Goal: Task Accomplishment & Management: Manage account settings

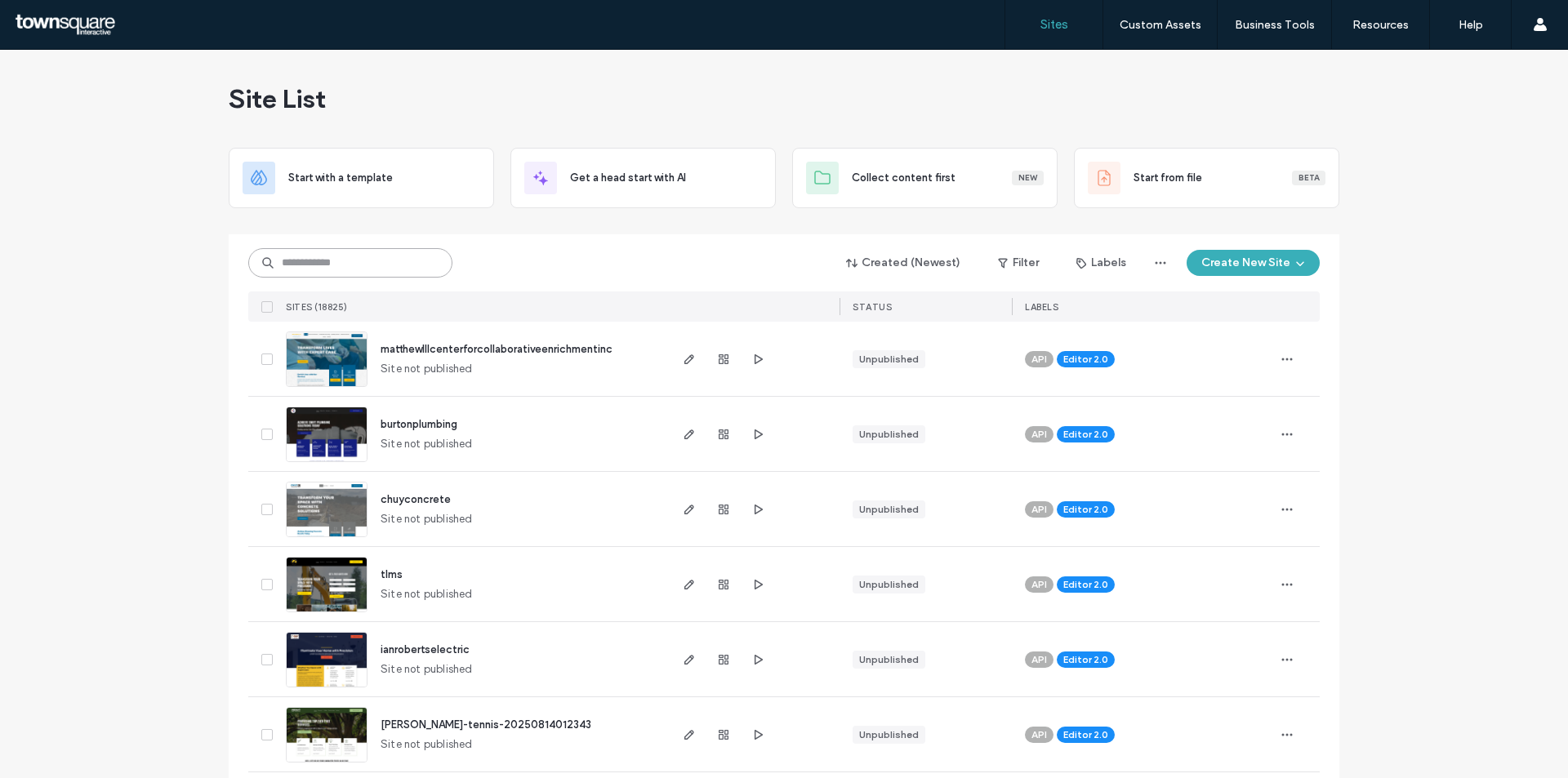
click at [326, 273] on input at bounding box center [351, 263] width 204 height 30
paste input "********"
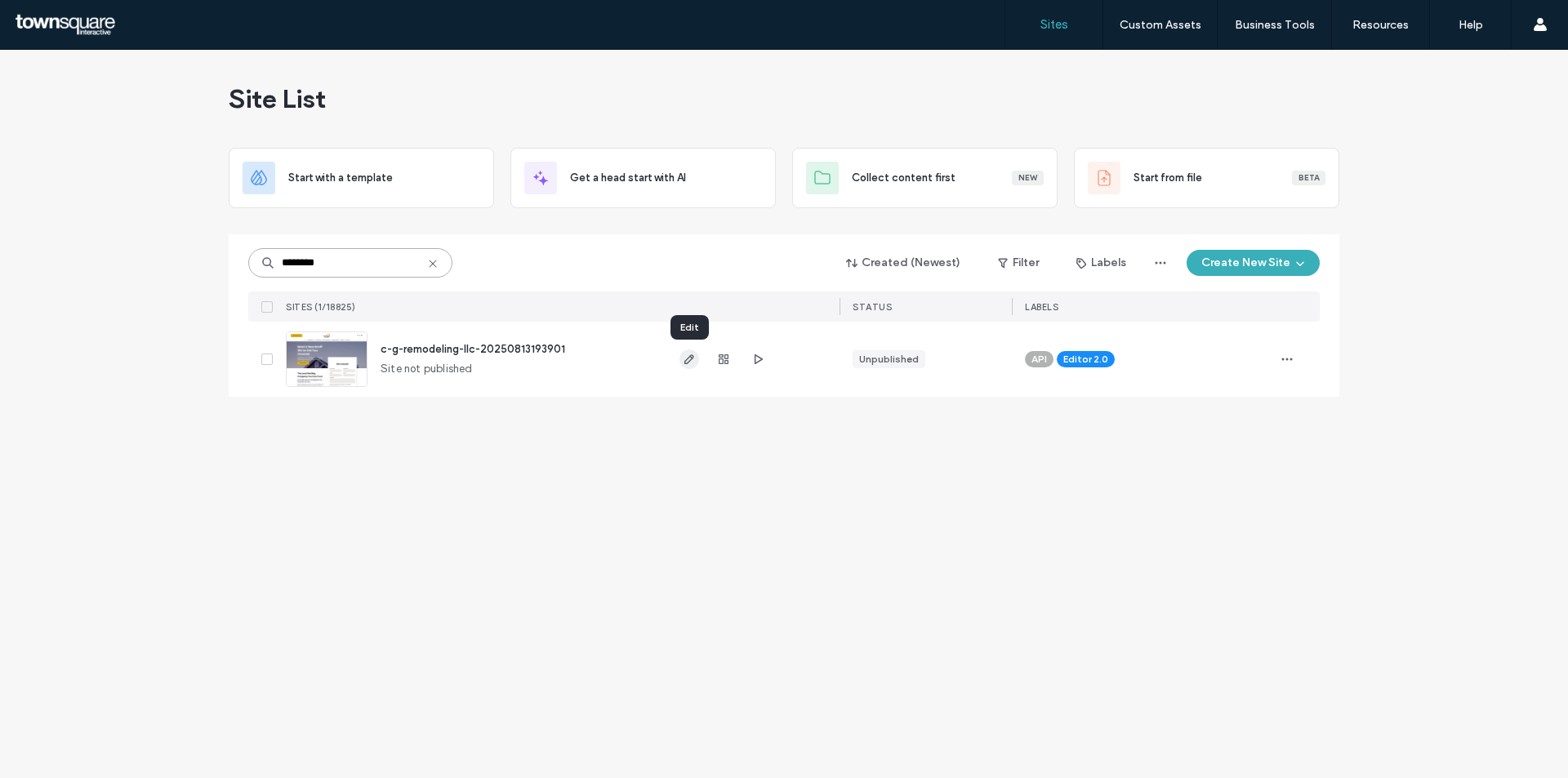
type input "********"
click at [691, 355] on use "button" at bounding box center [689, 359] width 10 height 10
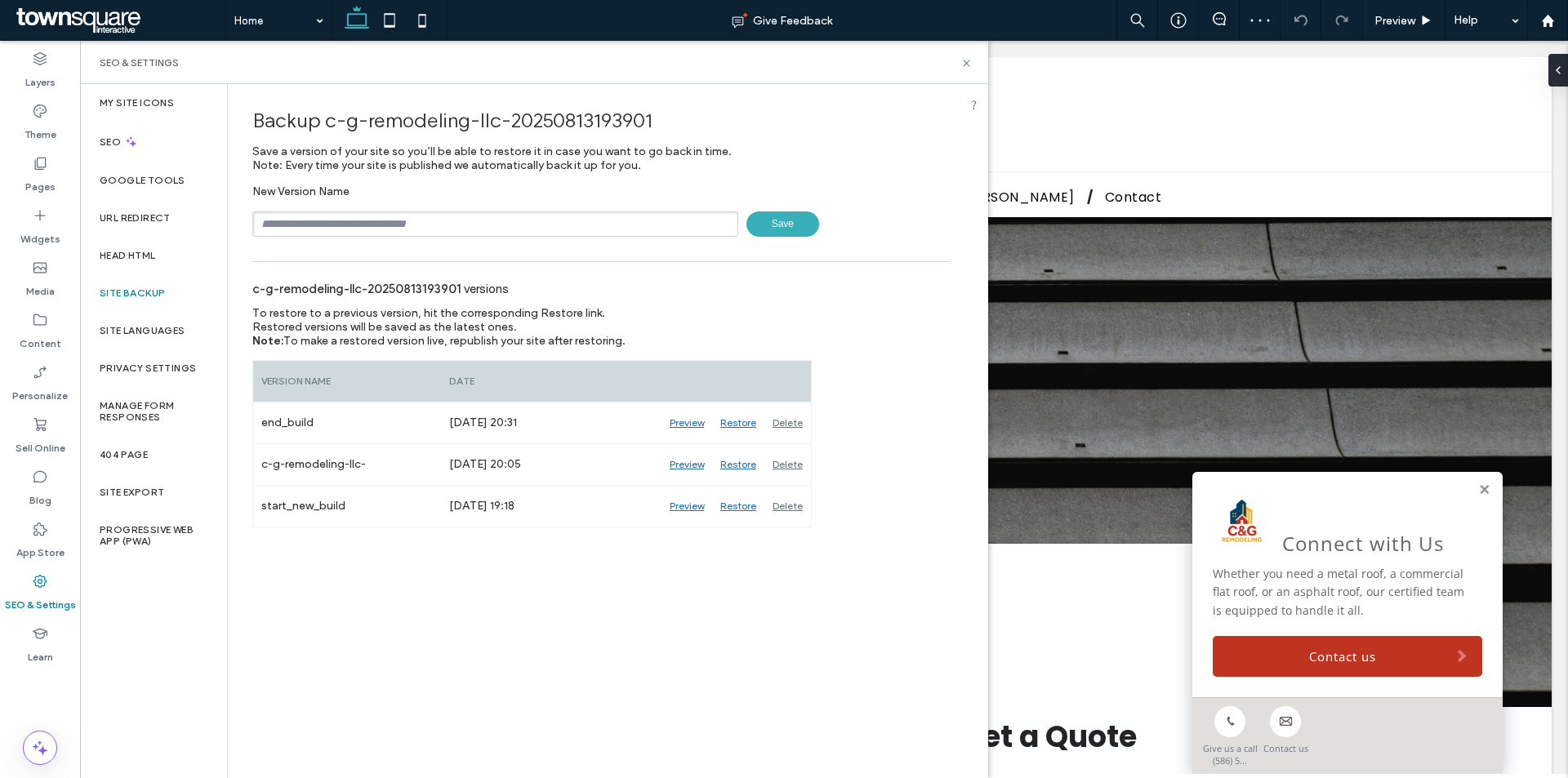
type input "**********"
click at [774, 225] on span "Save" at bounding box center [782, 224] width 72 height 26
click at [969, 57] on icon at bounding box center [966, 63] width 12 height 12
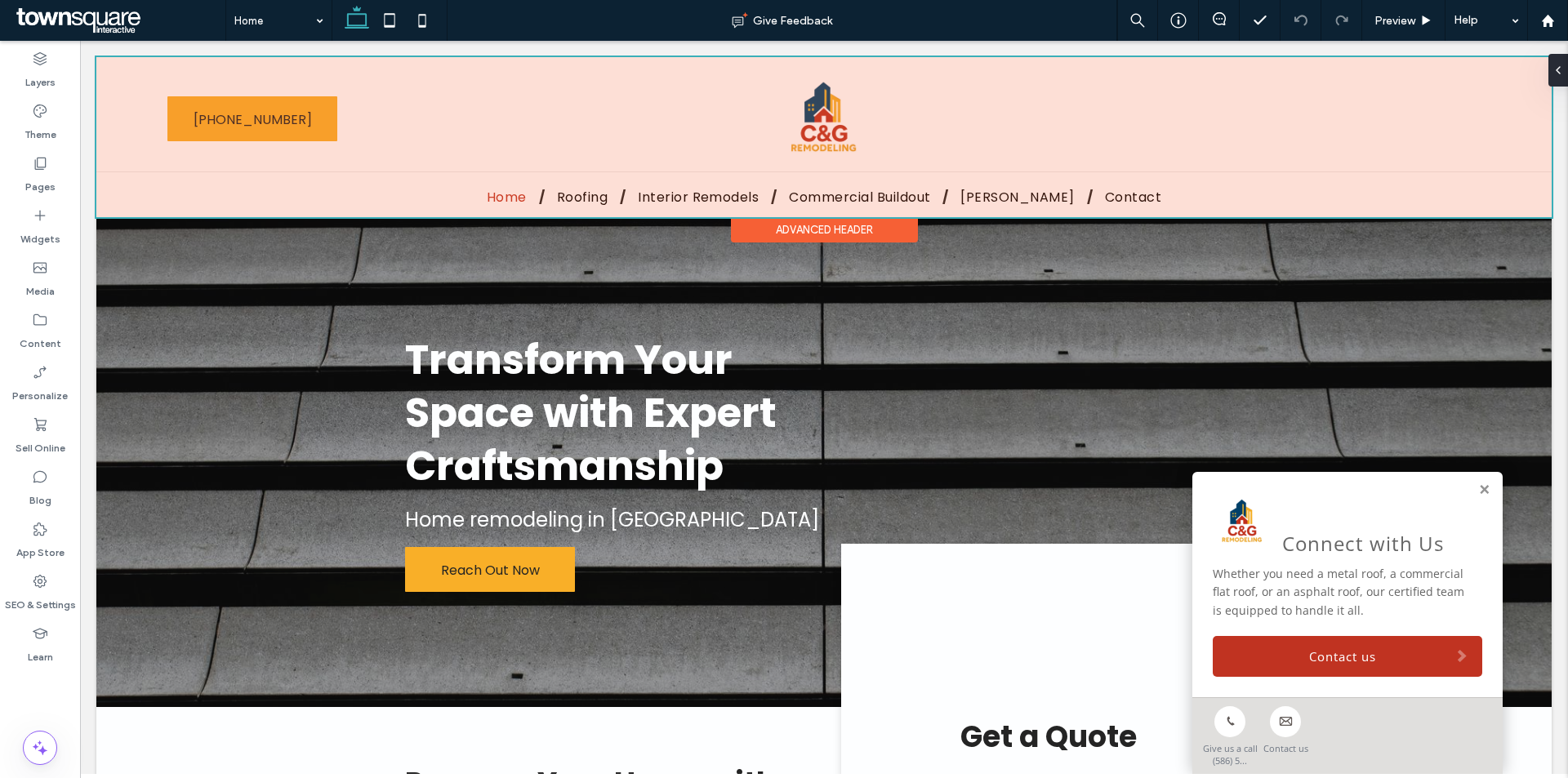
click at [812, 117] on div at bounding box center [823, 137] width 1455 height 160
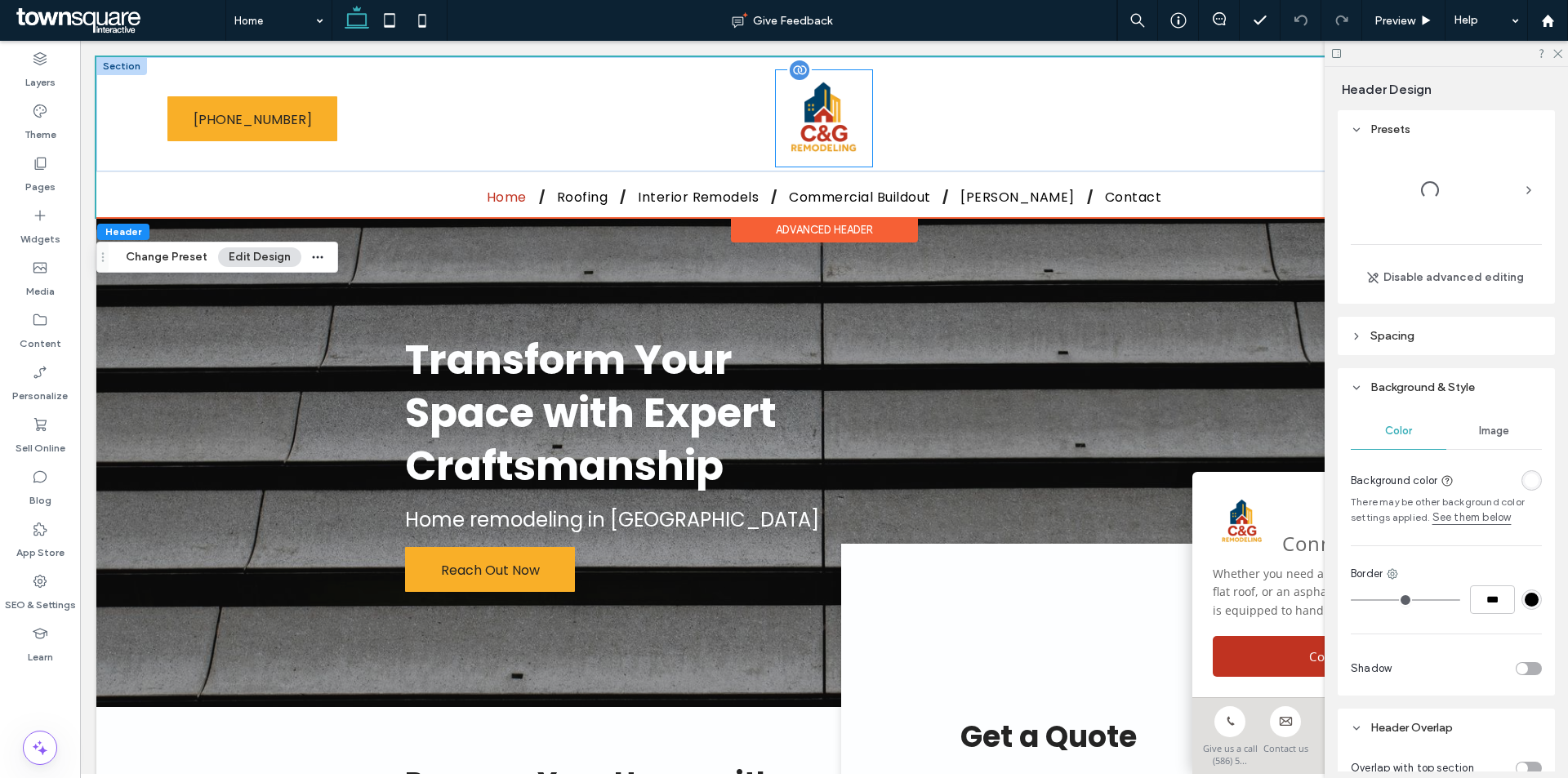
click at [814, 115] on img at bounding box center [823, 118] width 96 height 96
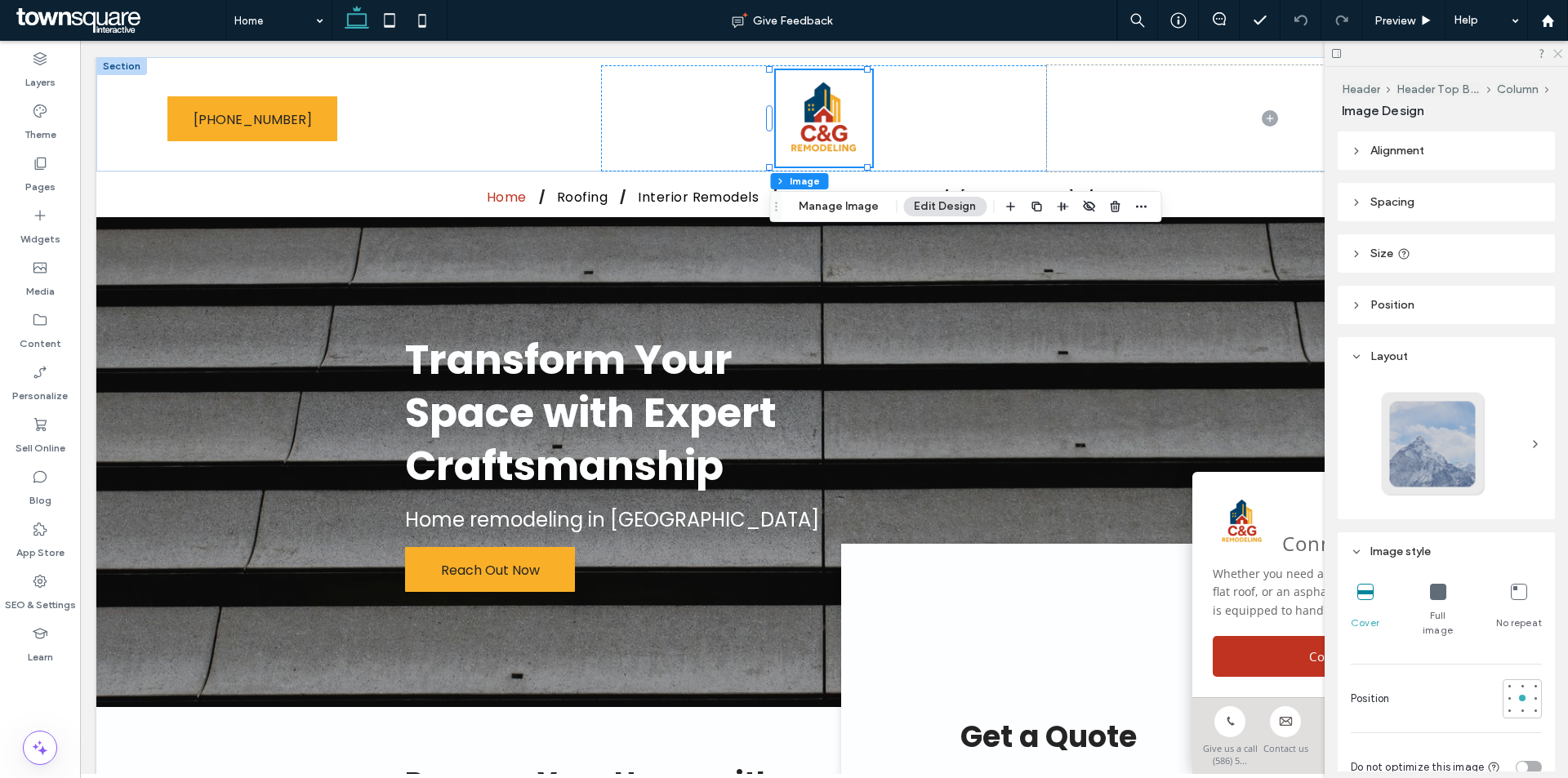
click at [1558, 50] on icon at bounding box center [1557, 52] width 10 height 10
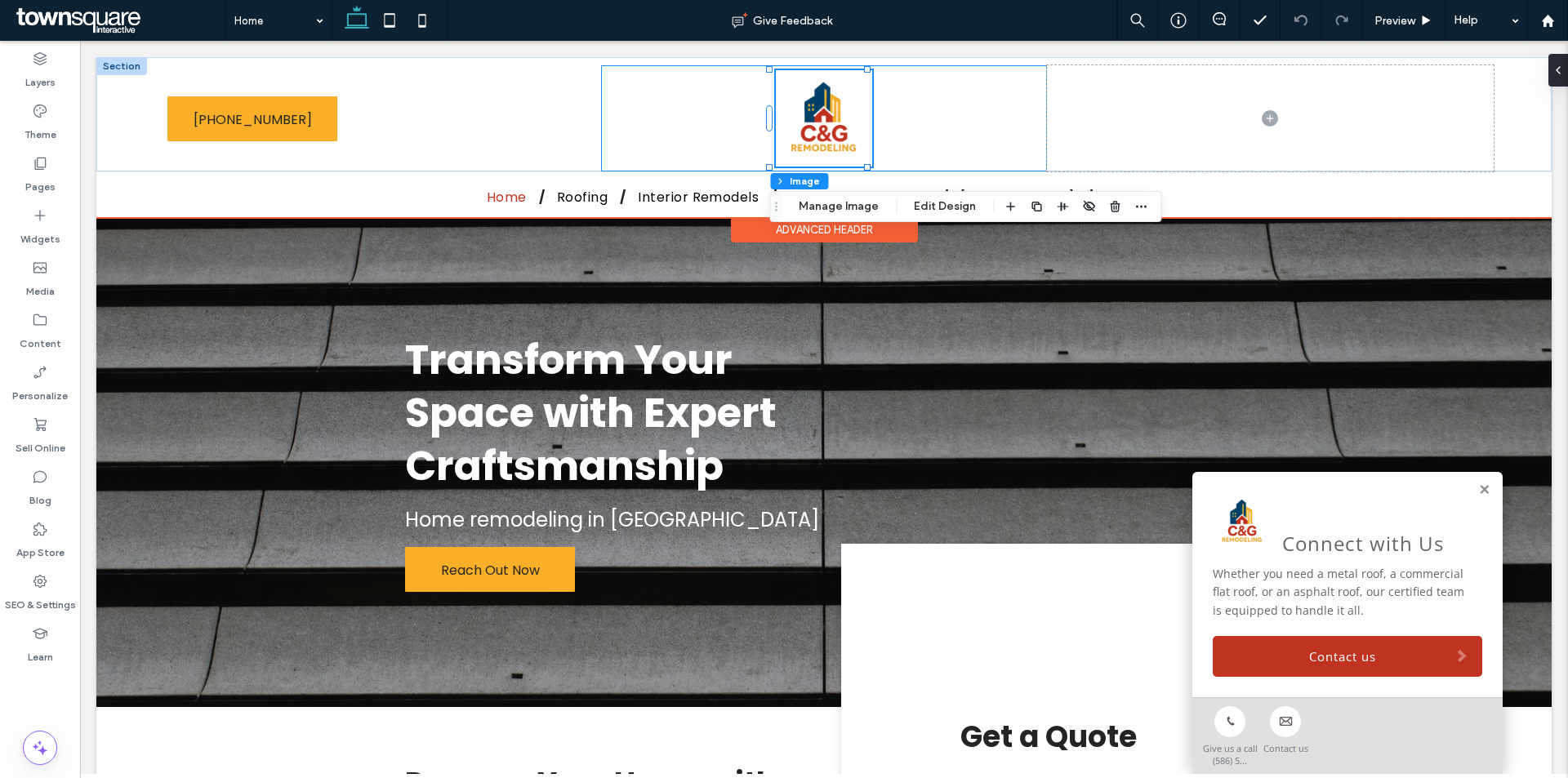
click at [627, 111] on div at bounding box center [824, 118] width 446 height 106
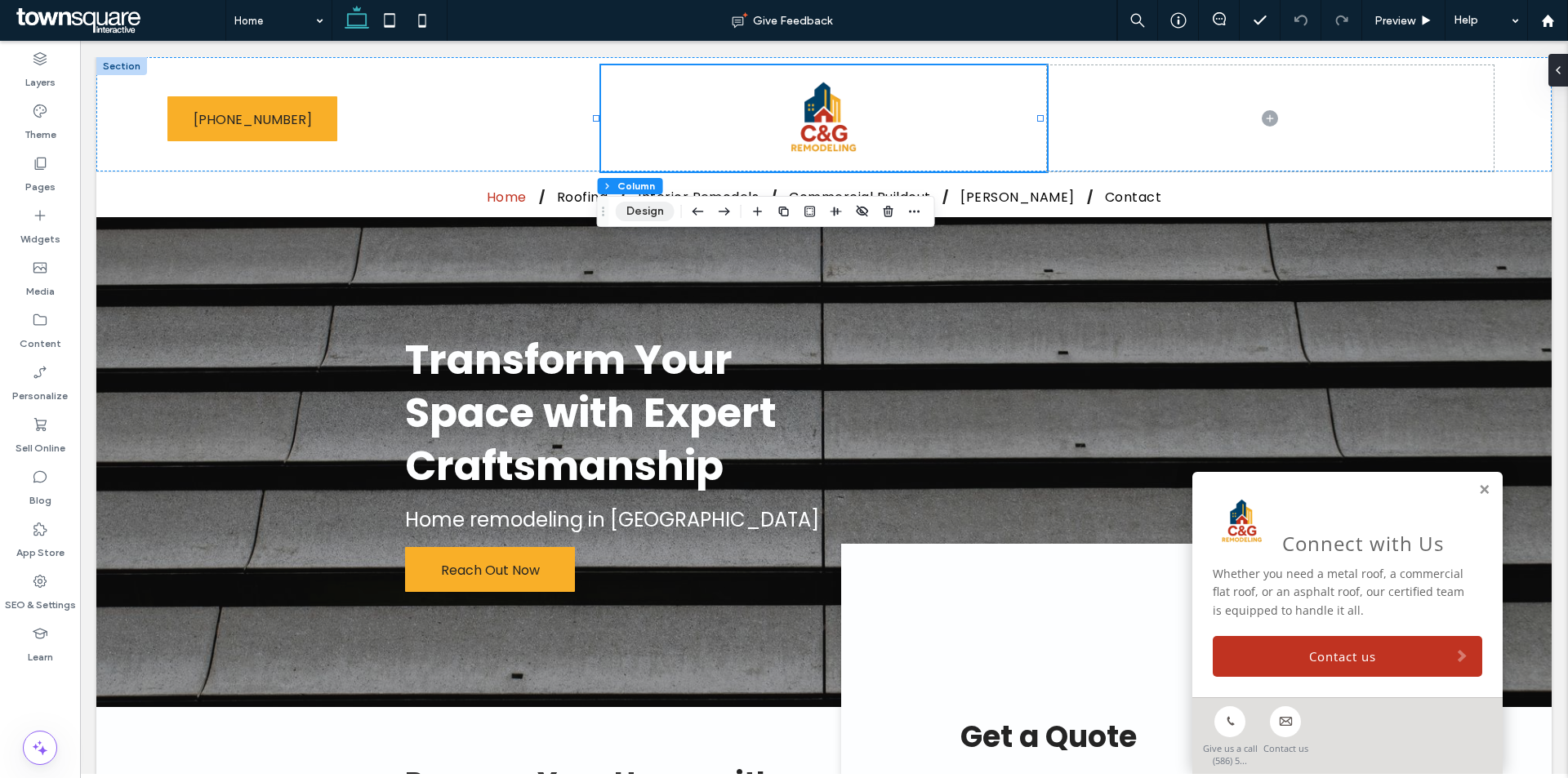
click at [653, 220] on button "Design" at bounding box center [645, 211] width 59 height 20
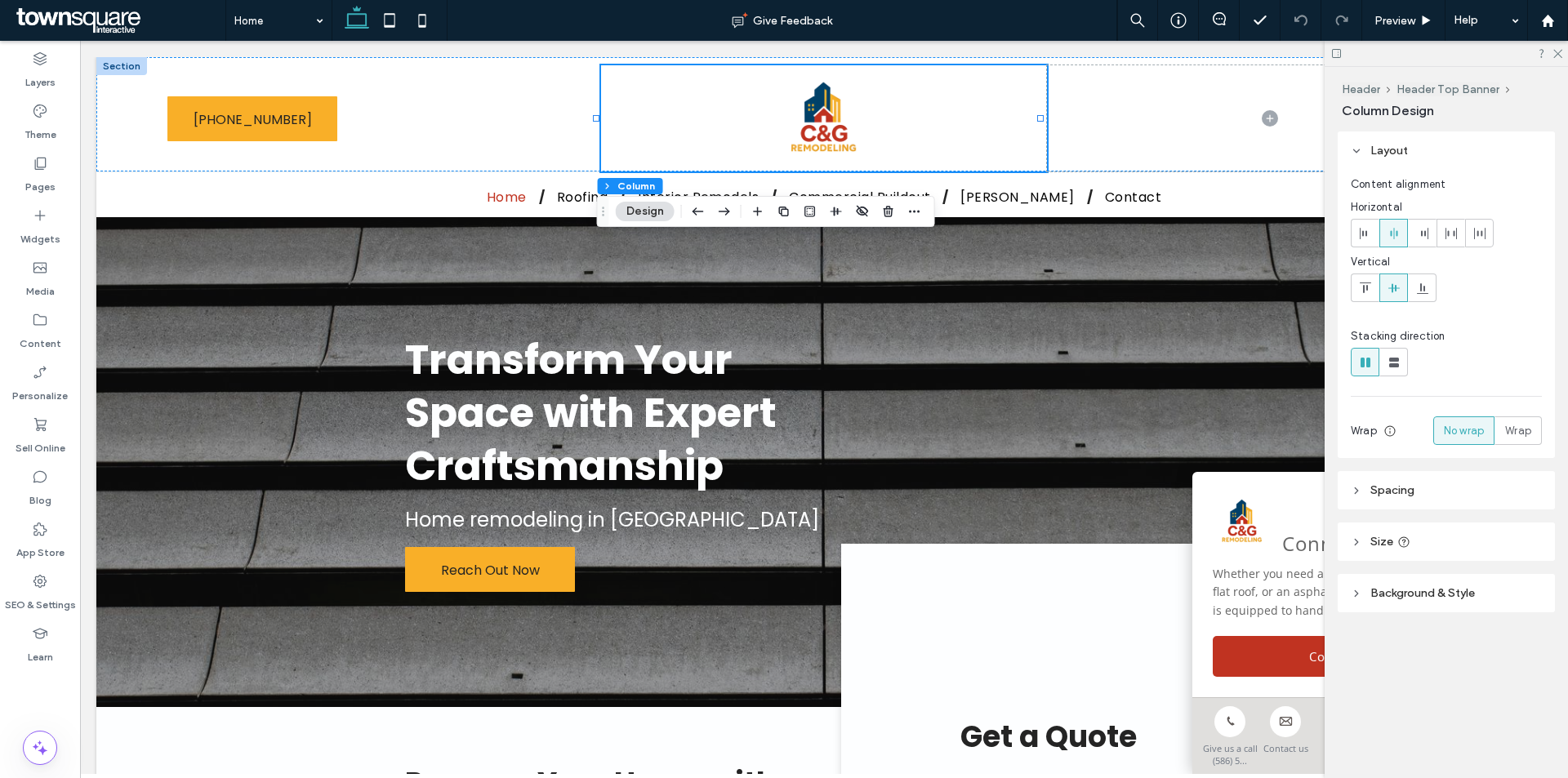
click at [1443, 484] on header "Spacing" at bounding box center [1446, 490] width 217 height 38
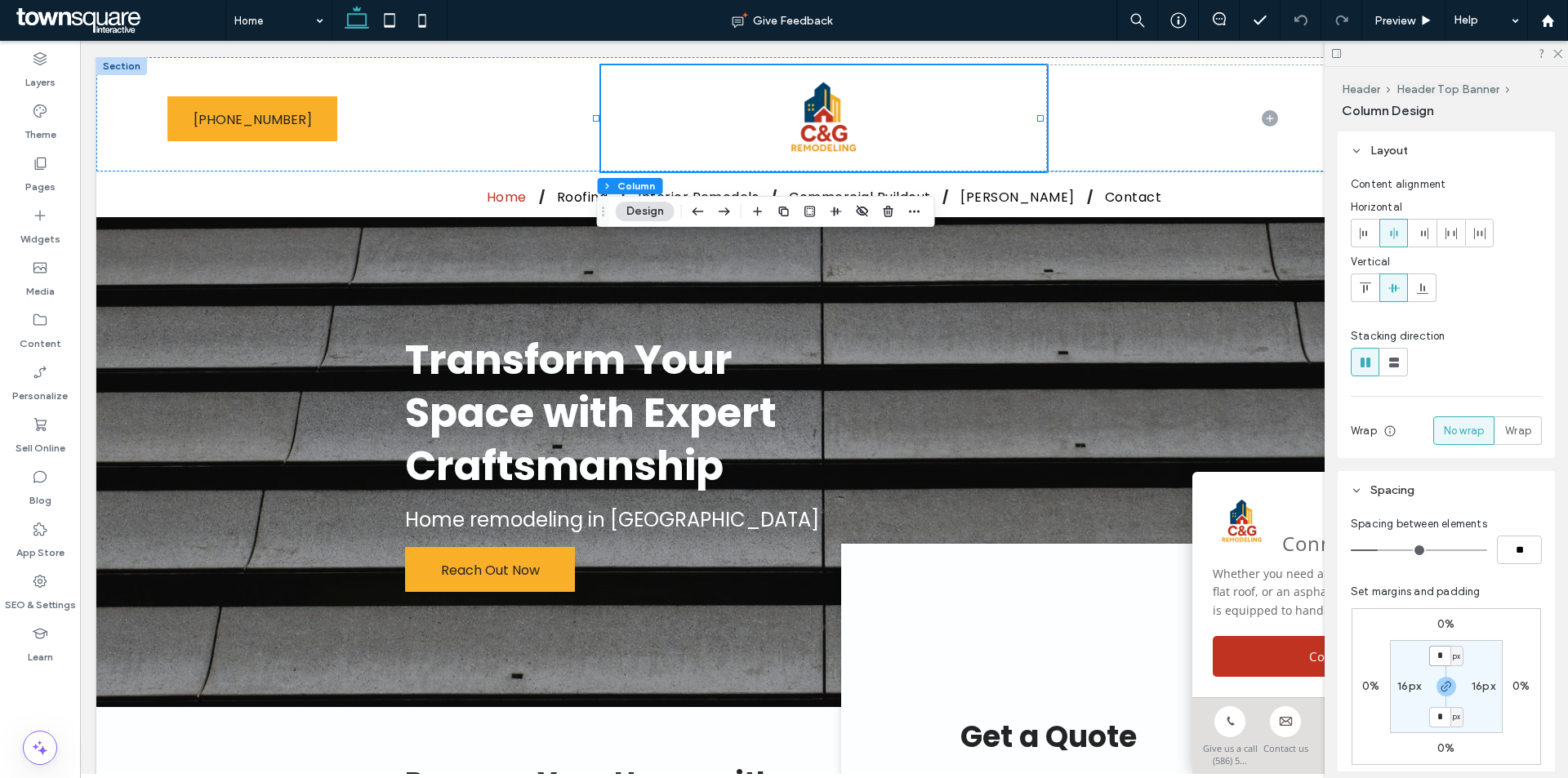
click at [1436, 654] on input "*" at bounding box center [1439, 655] width 21 height 20
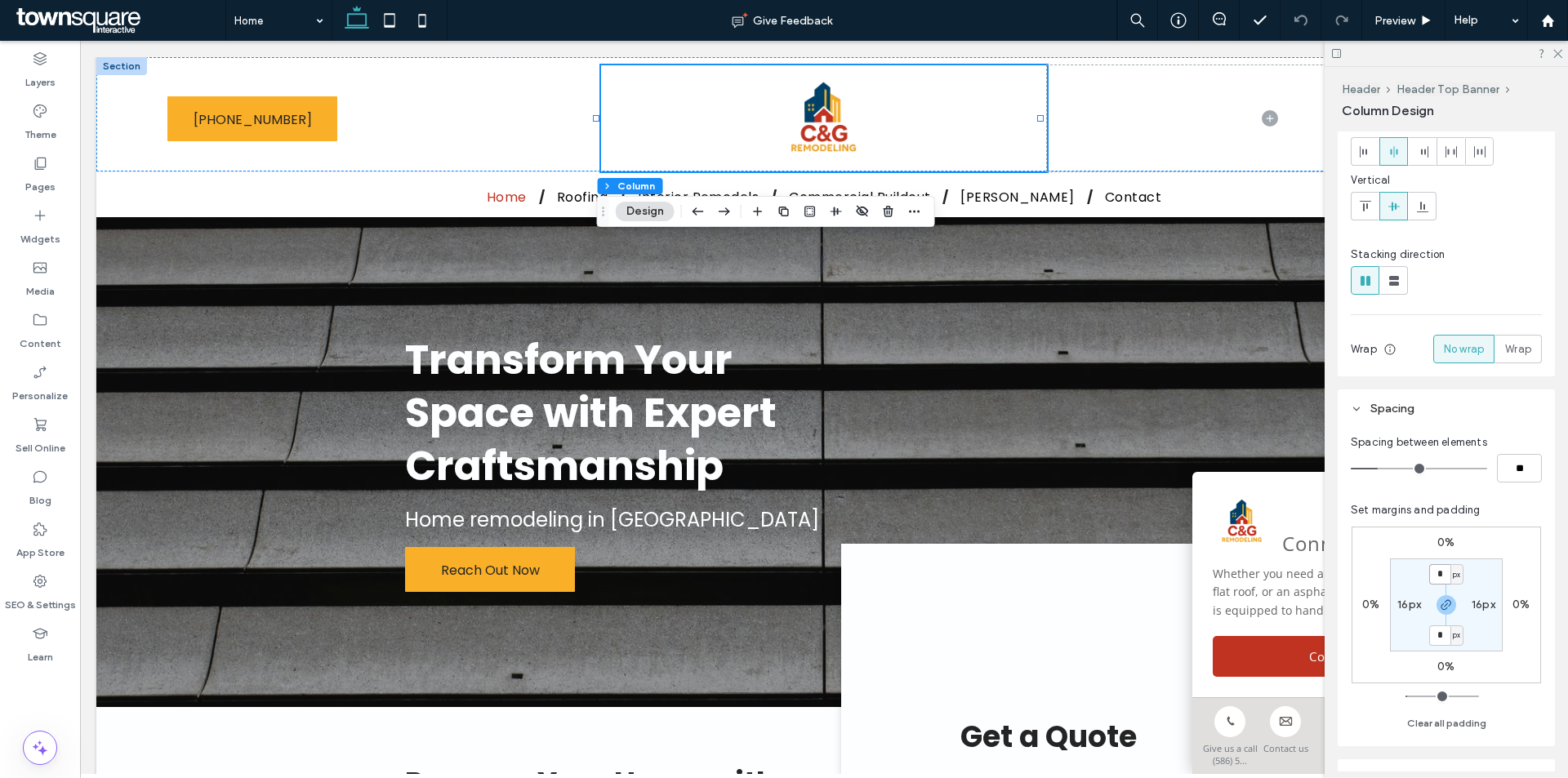
type input "*"
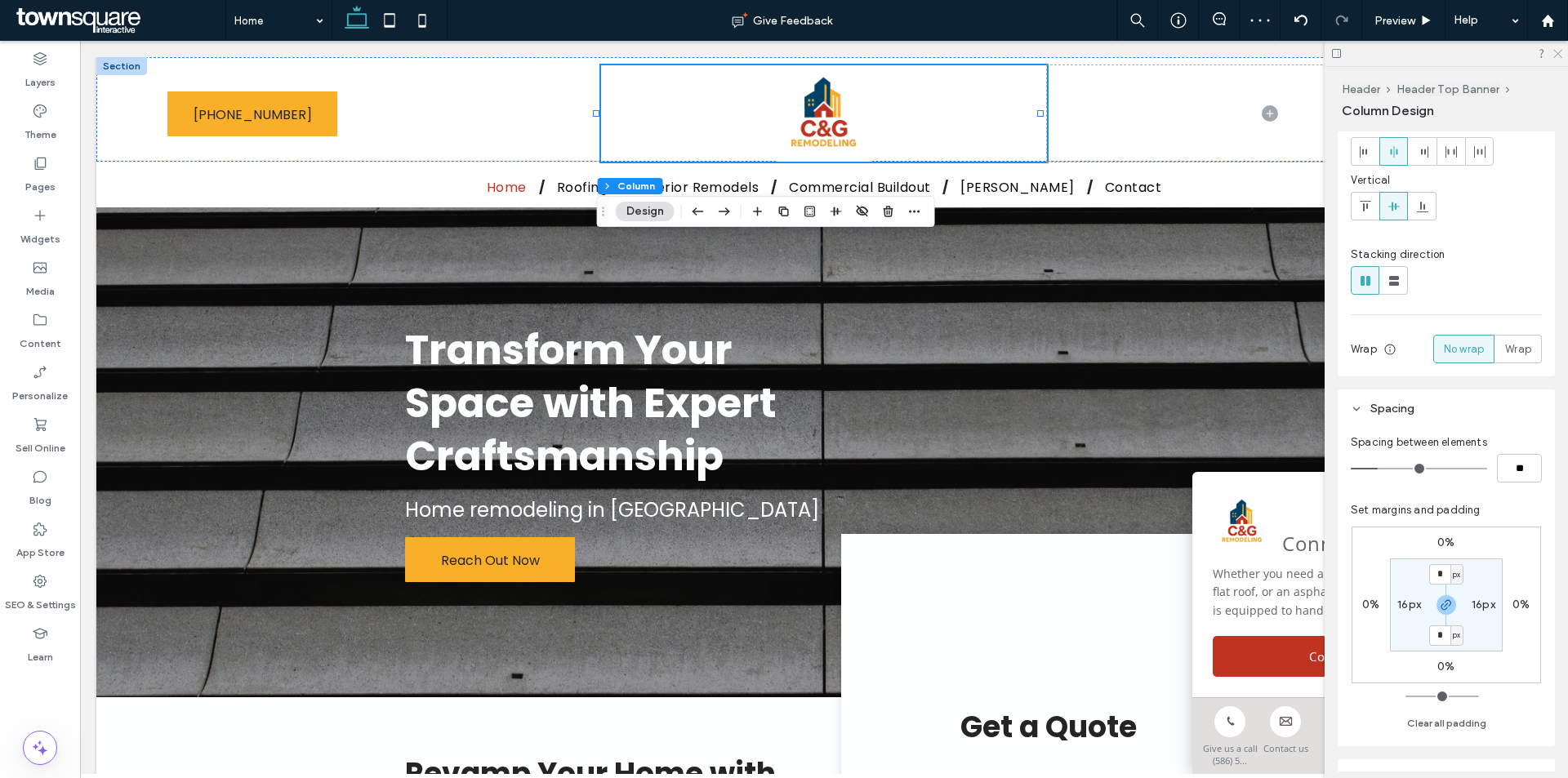
click at [1561, 56] on icon at bounding box center [1557, 52] width 10 height 10
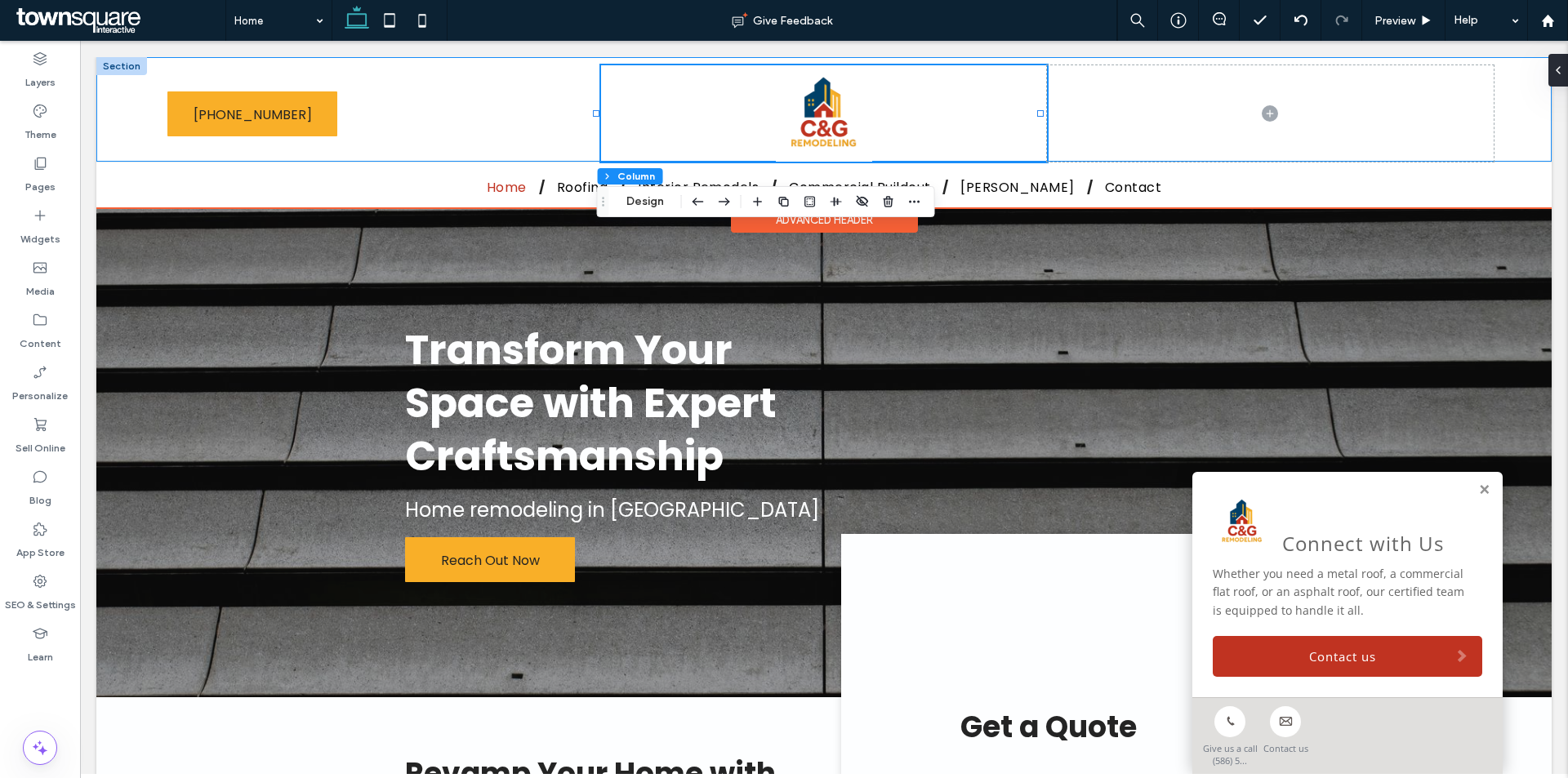
click at [1491, 117] on div "(586) 556-6018 (586) 556-6018" at bounding box center [823, 110] width 1455 height 105
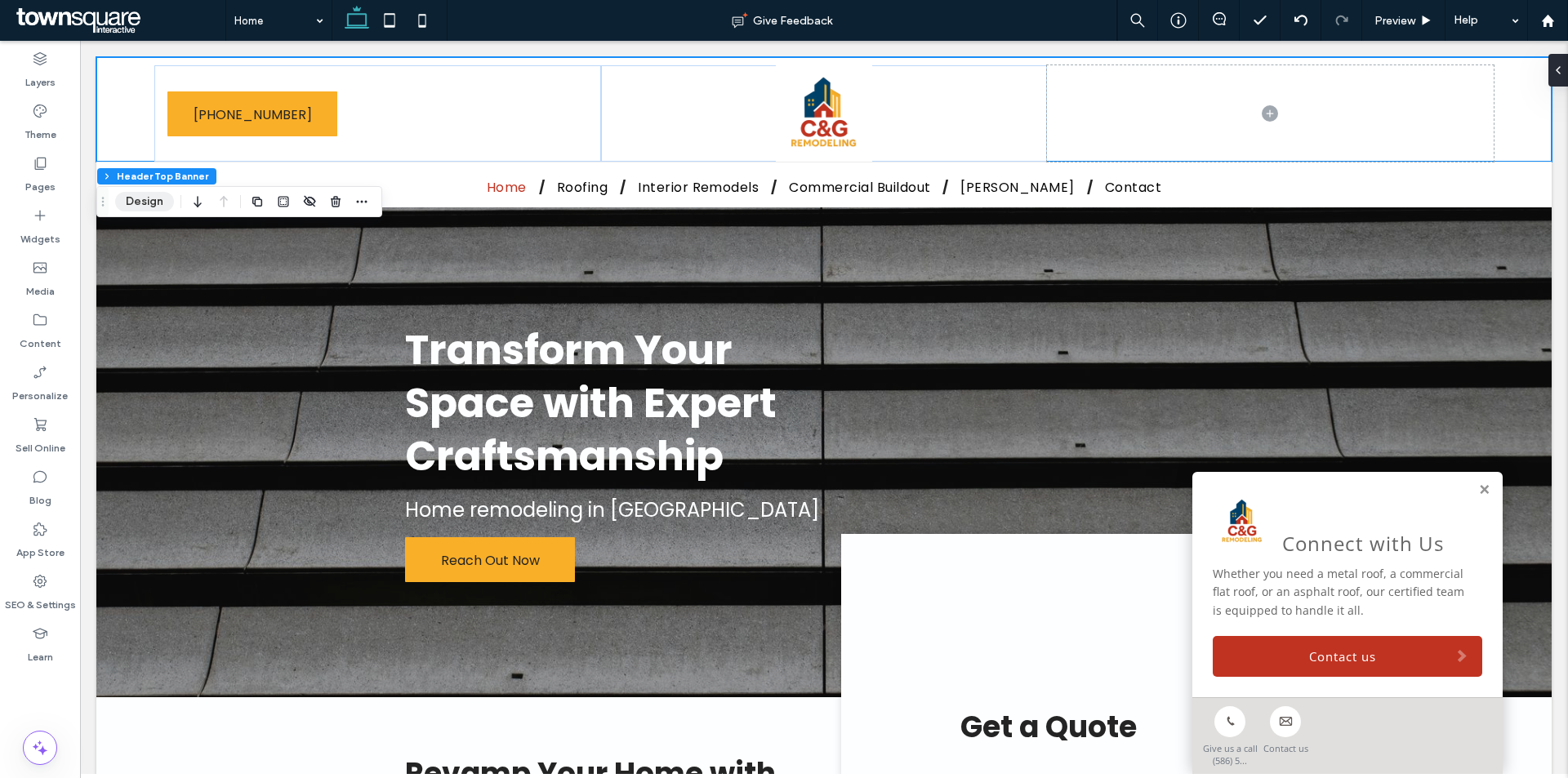
click at [157, 206] on button "Design" at bounding box center [145, 201] width 59 height 20
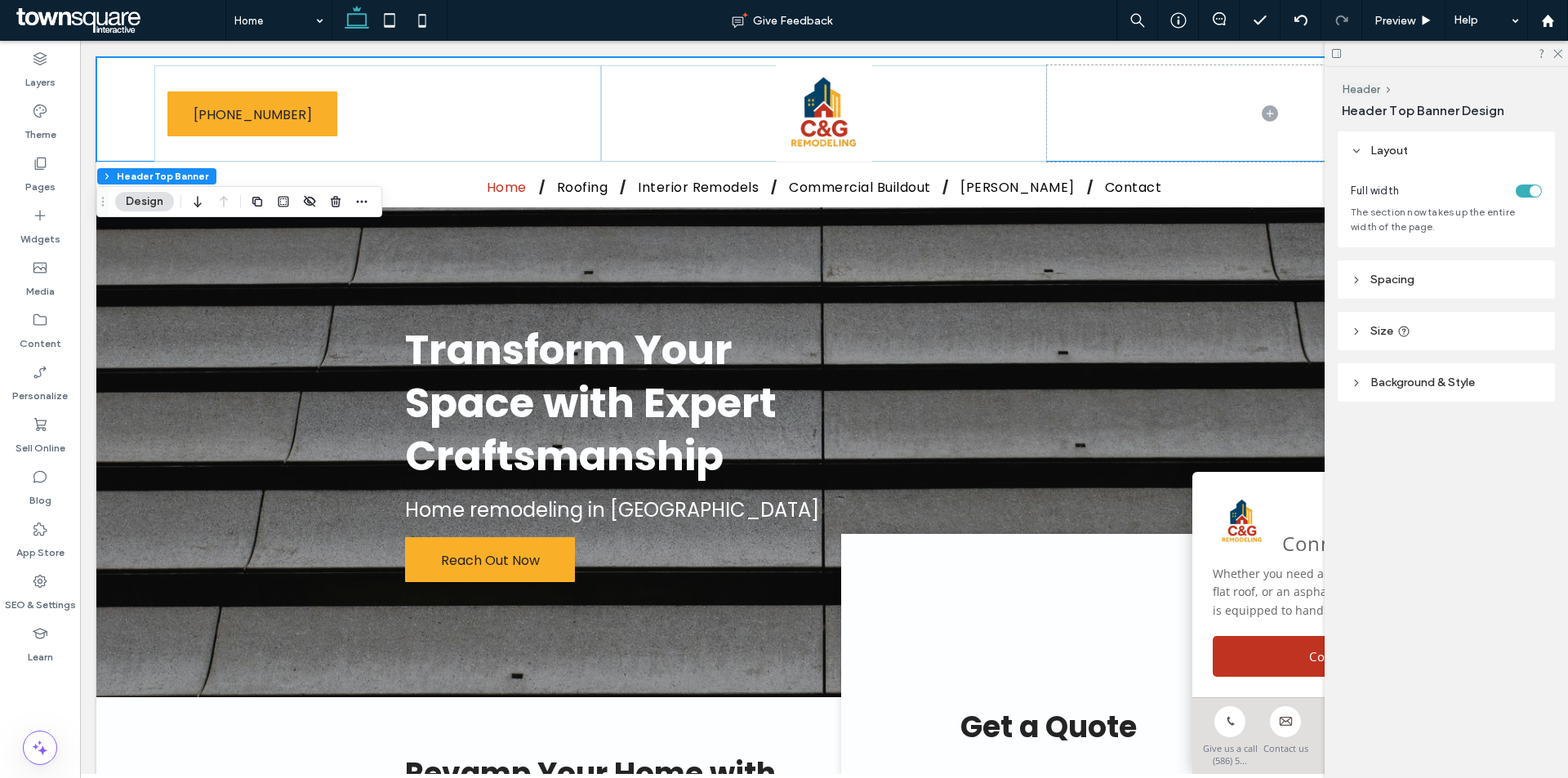
click at [1489, 281] on header "Spacing" at bounding box center [1446, 279] width 217 height 38
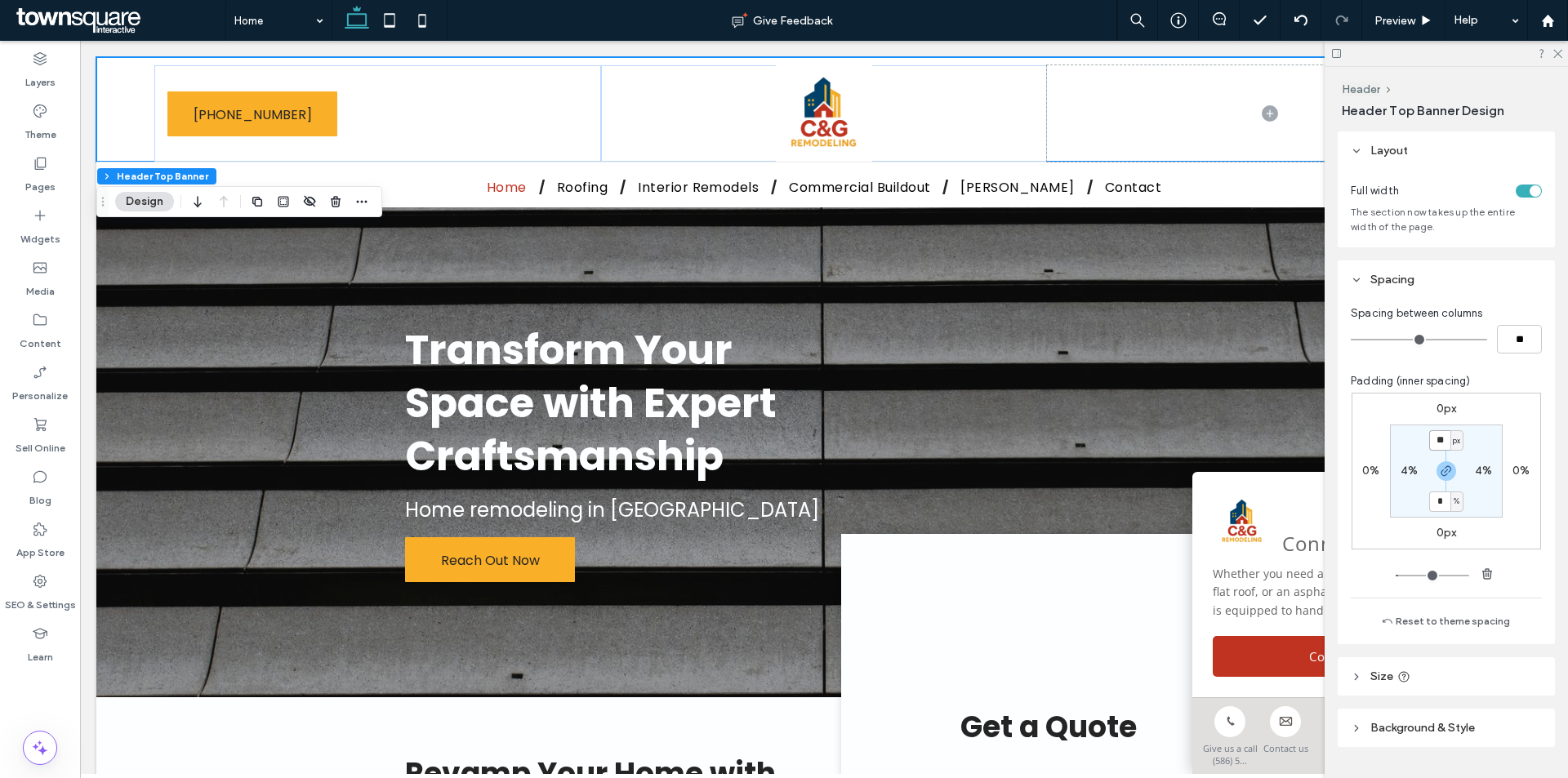
click at [1438, 439] on input "**" at bounding box center [1439, 440] width 21 height 20
type input "*"
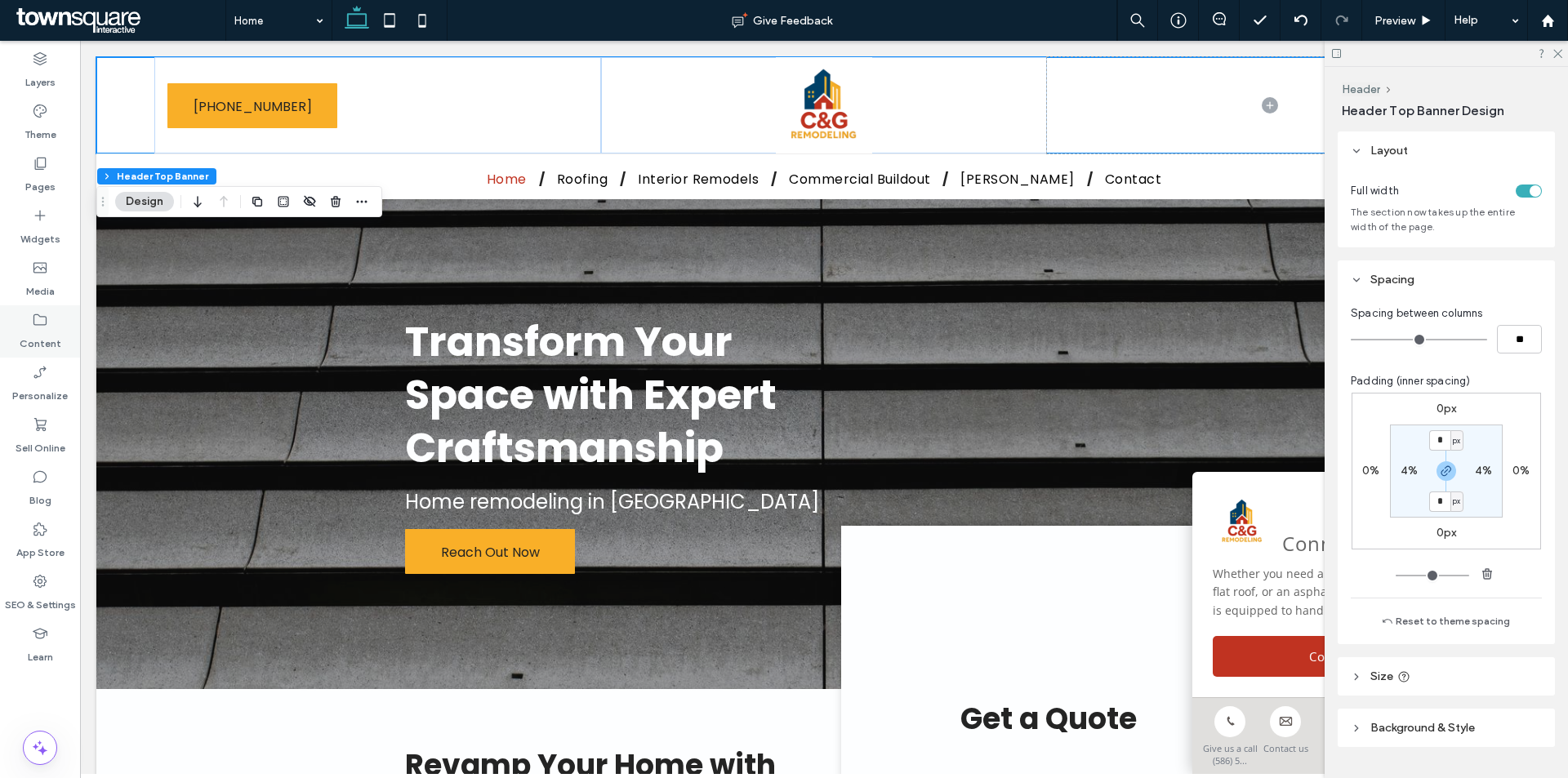
click at [18, 312] on div "Content" at bounding box center [40, 331] width 80 height 52
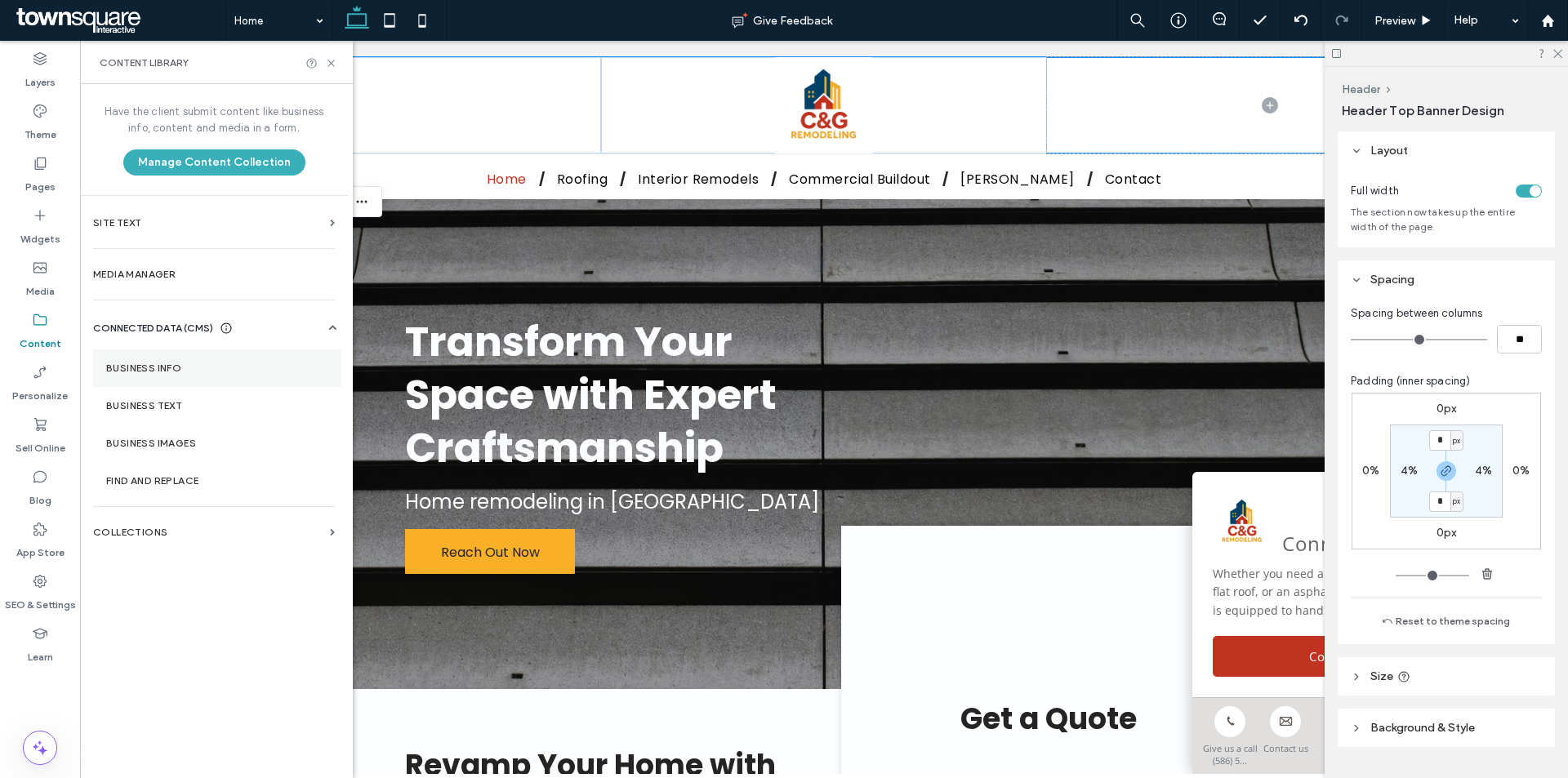
click at [211, 353] on section "Business Info" at bounding box center [217, 368] width 249 height 37
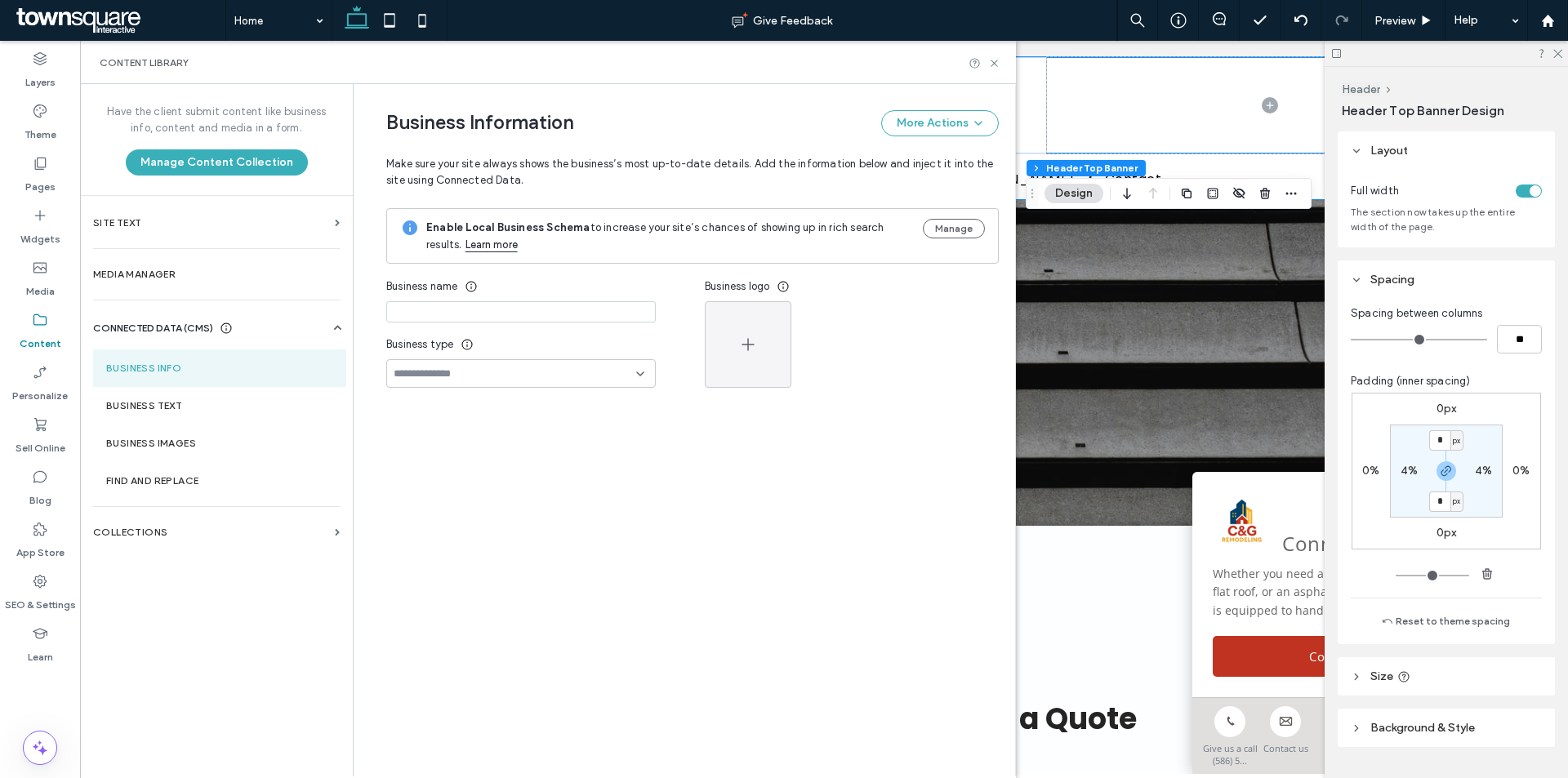
type input "**********"
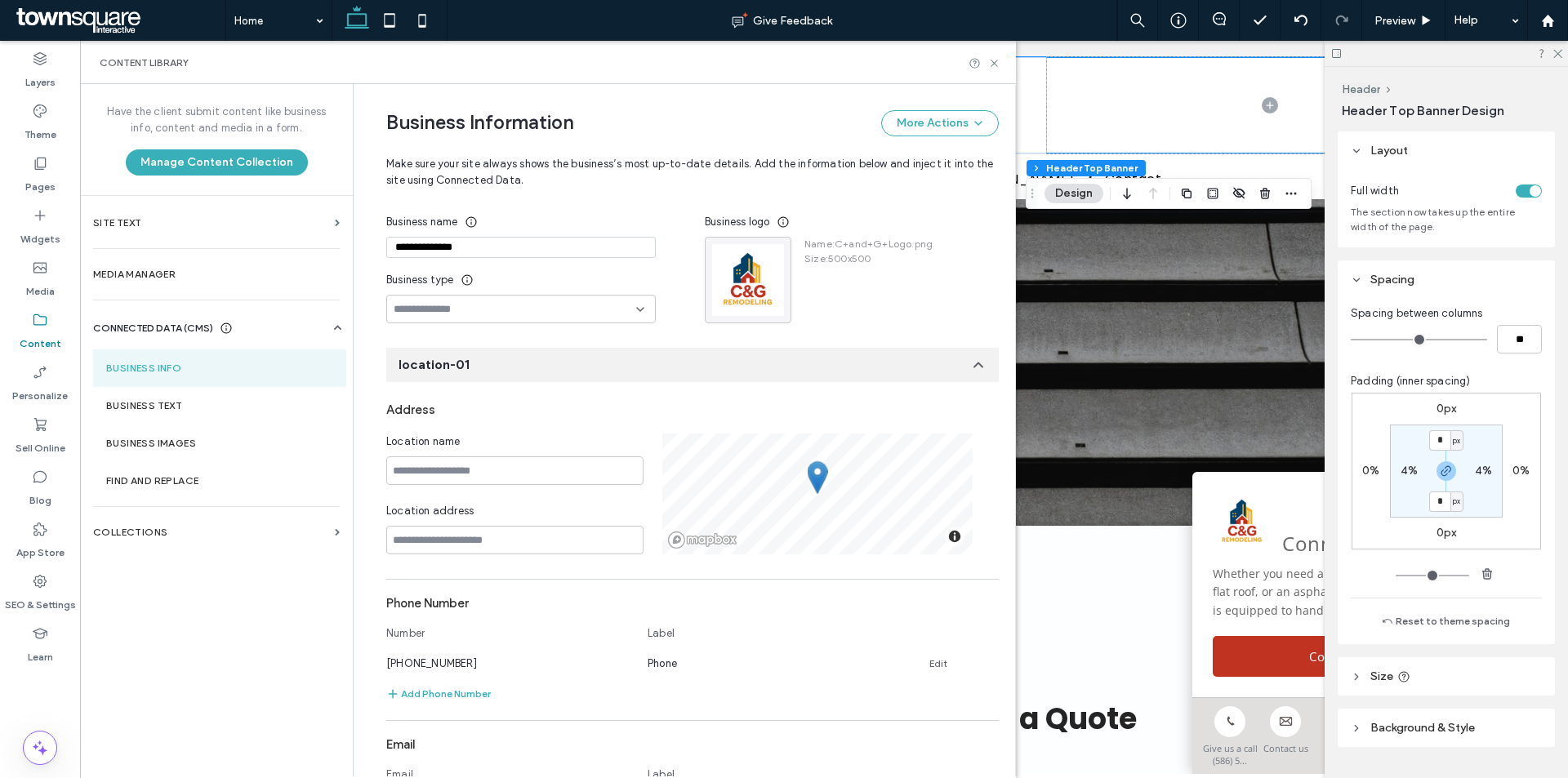
scroll to position [0, 0]
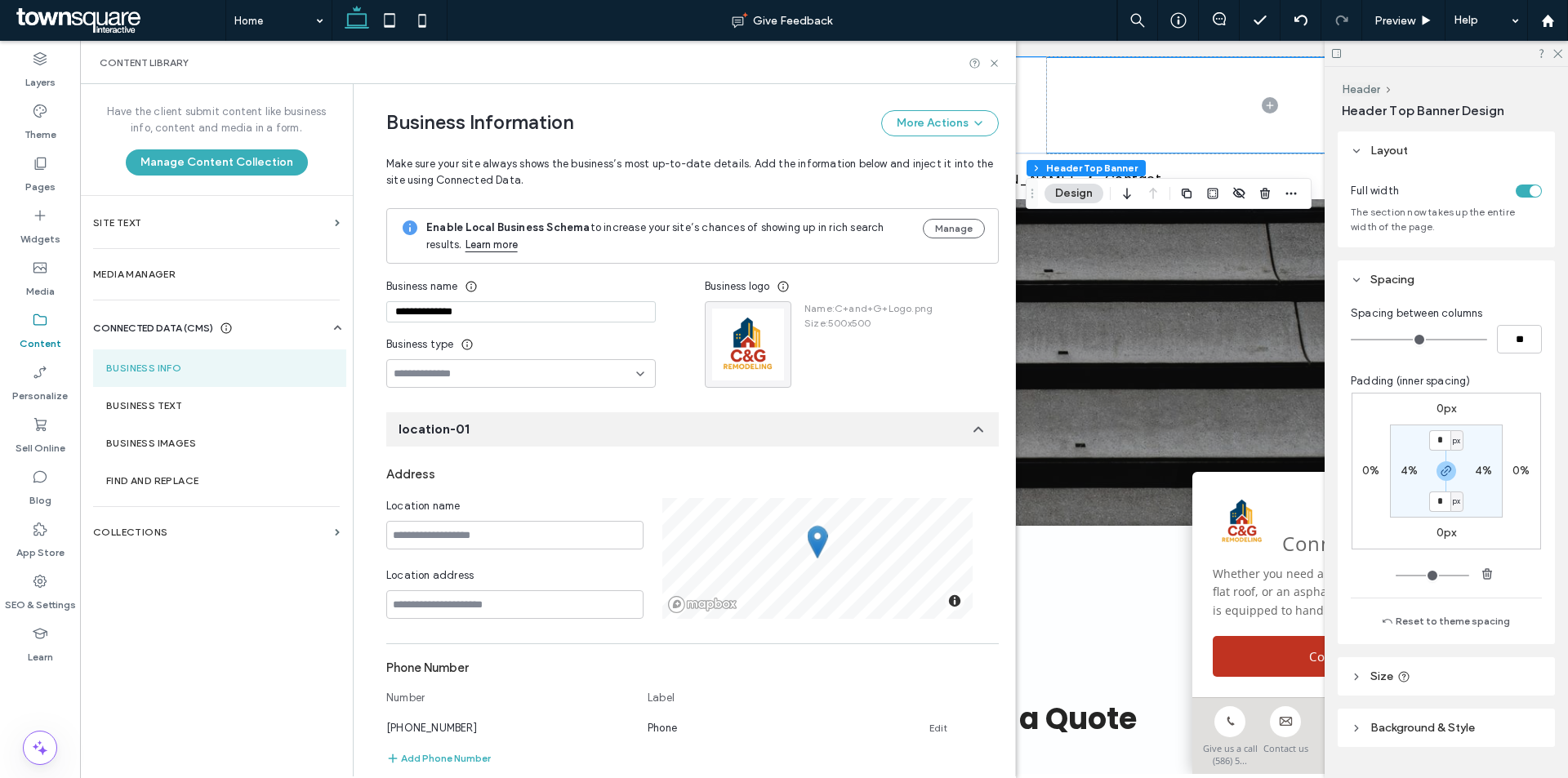
drag, startPoint x: 398, startPoint y: 307, endPoint x: 421, endPoint y: 320, distance: 26.4
click at [398, 307] on input "**********" at bounding box center [520, 311] width 270 height 21
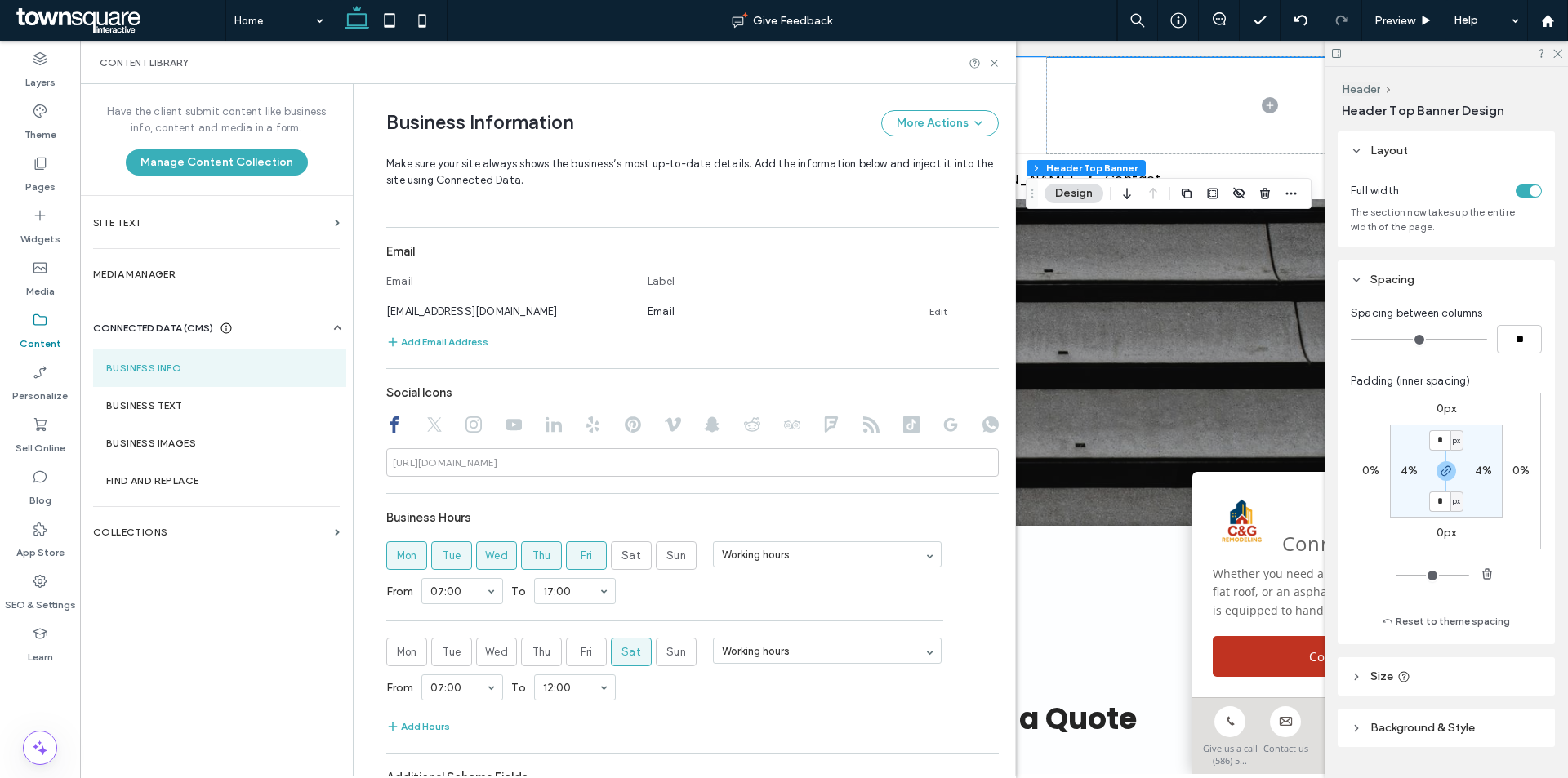
scroll to position [679, 0]
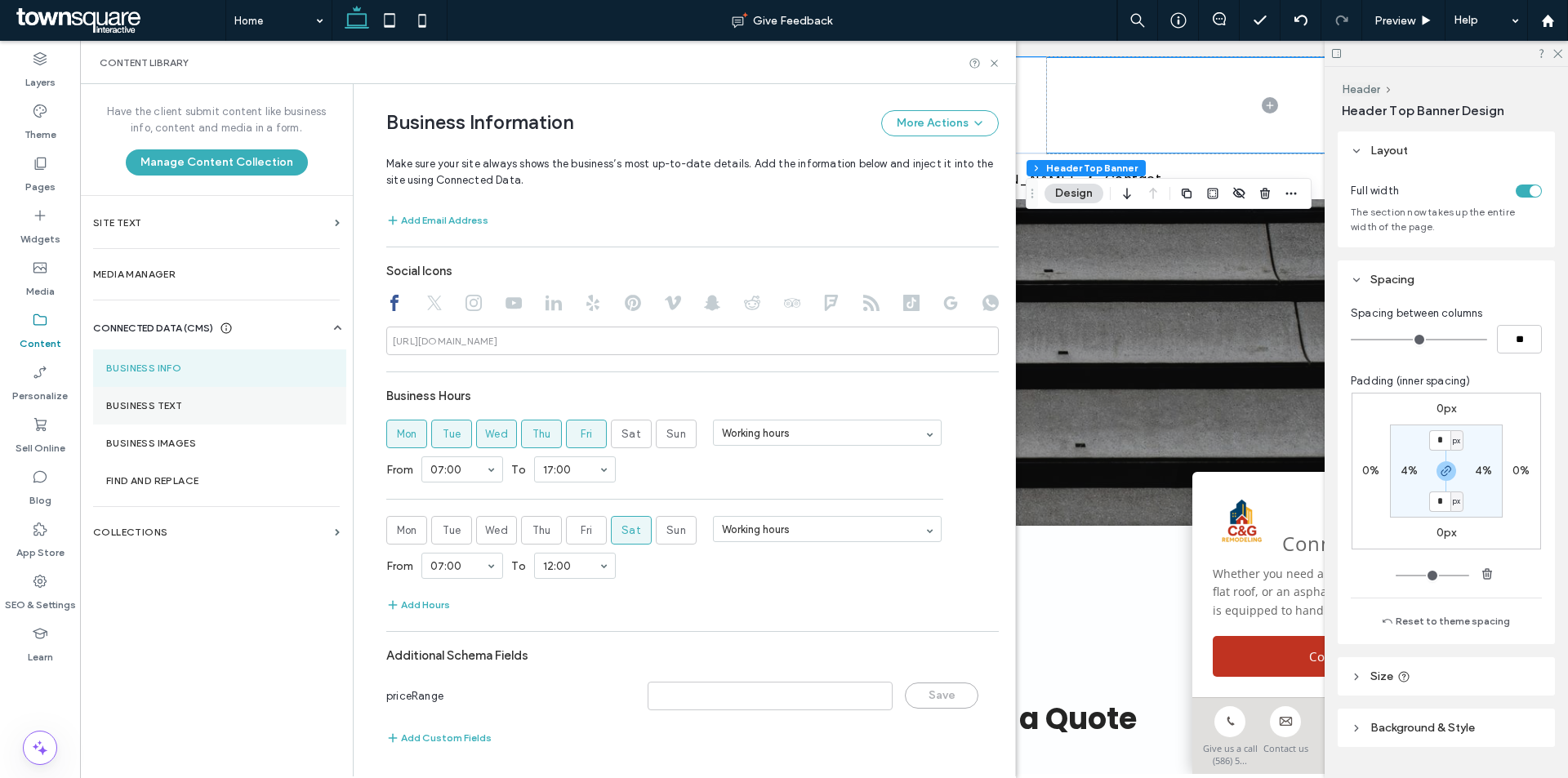
click at [216, 422] on section "Business Text" at bounding box center [220, 405] width 253 height 37
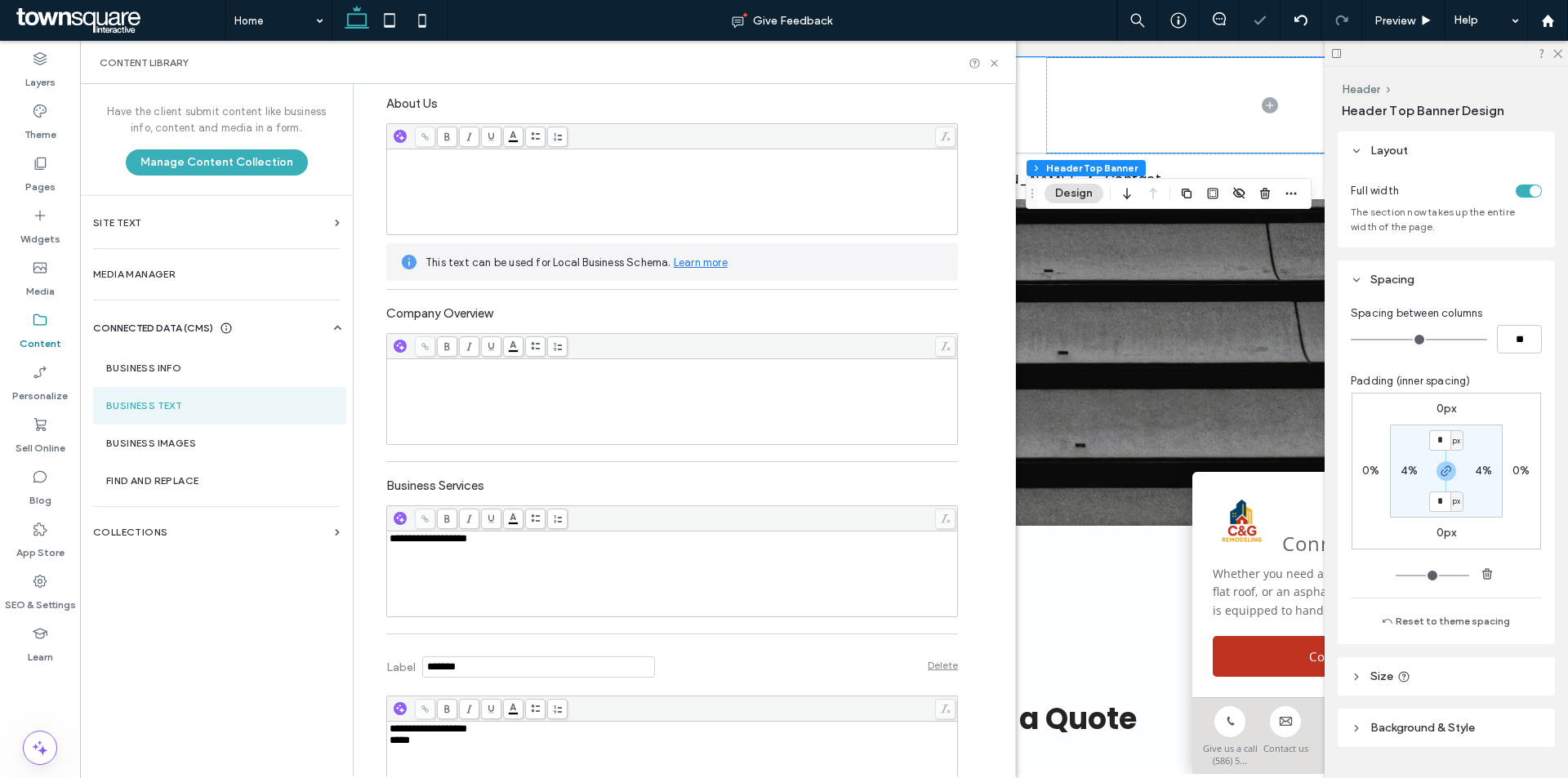
scroll to position [0, 0]
click at [34, 112] on use at bounding box center [40, 111] width 13 height 13
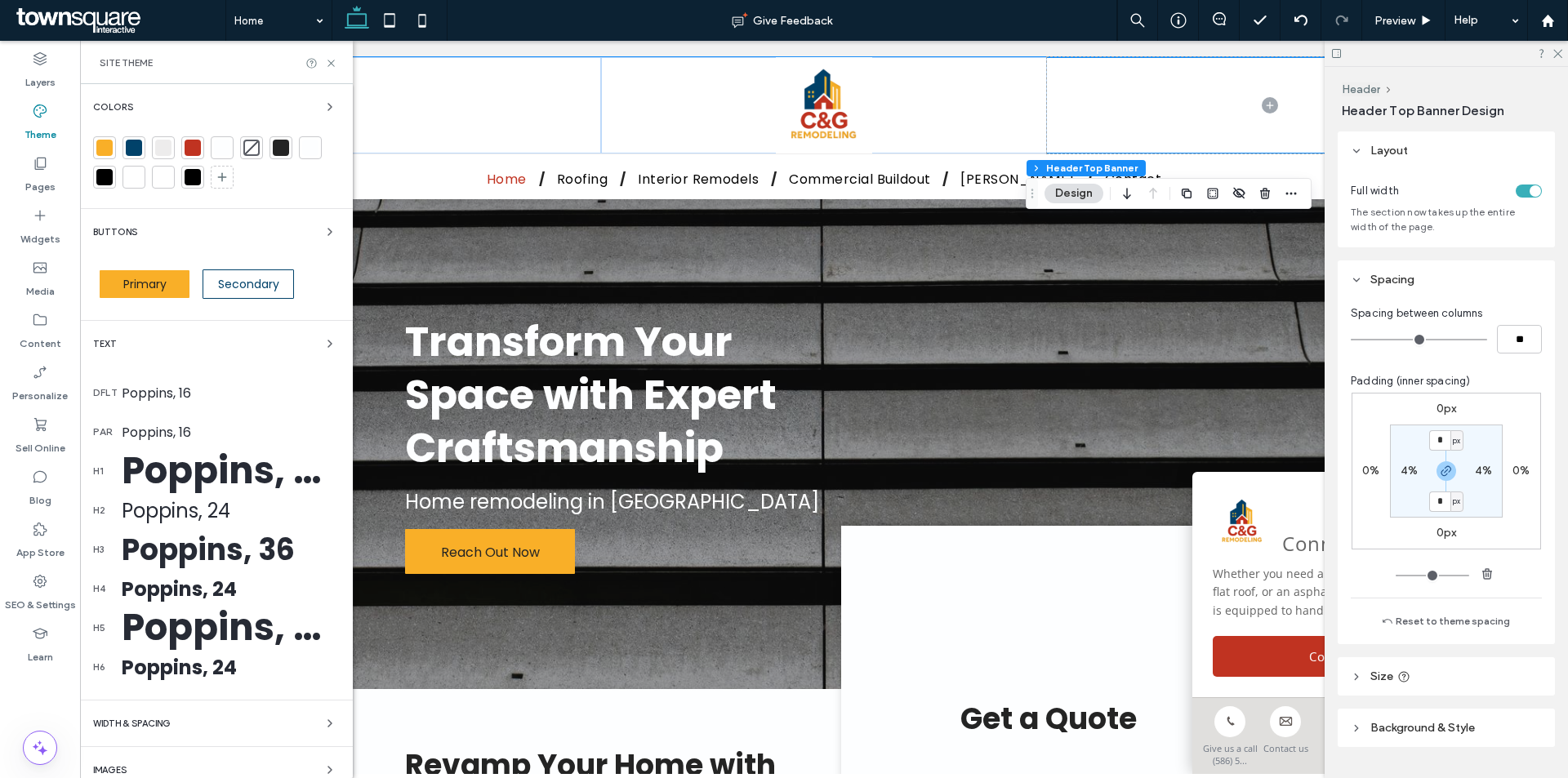
click at [115, 144] on div at bounding box center [105, 148] width 23 height 23
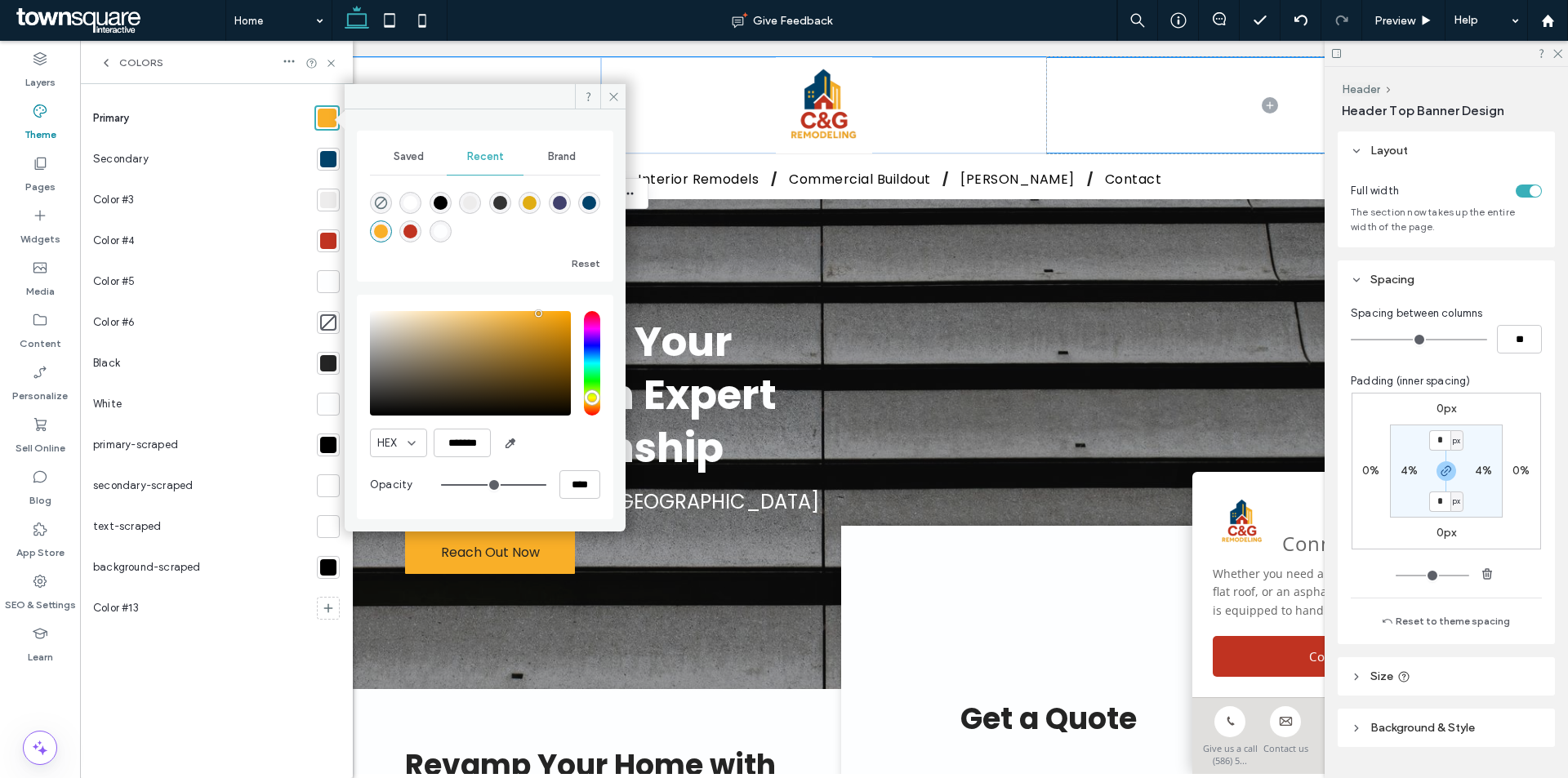
click at [323, 157] on div at bounding box center [328, 159] width 16 height 16
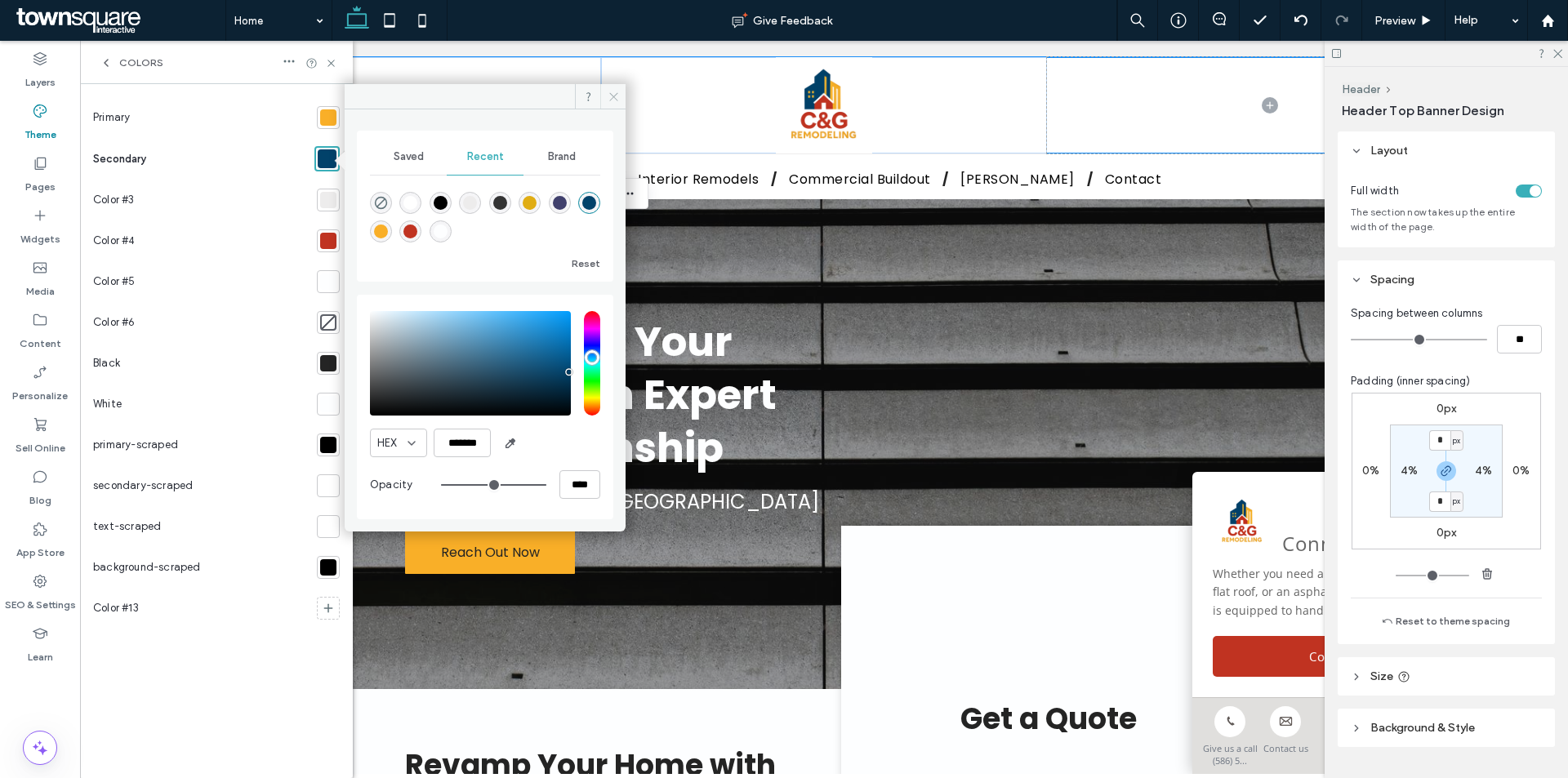
drag, startPoint x: 619, startPoint y: 101, endPoint x: 466, endPoint y: 60, distance: 158.4
click at [619, 101] on icon at bounding box center [613, 96] width 12 height 12
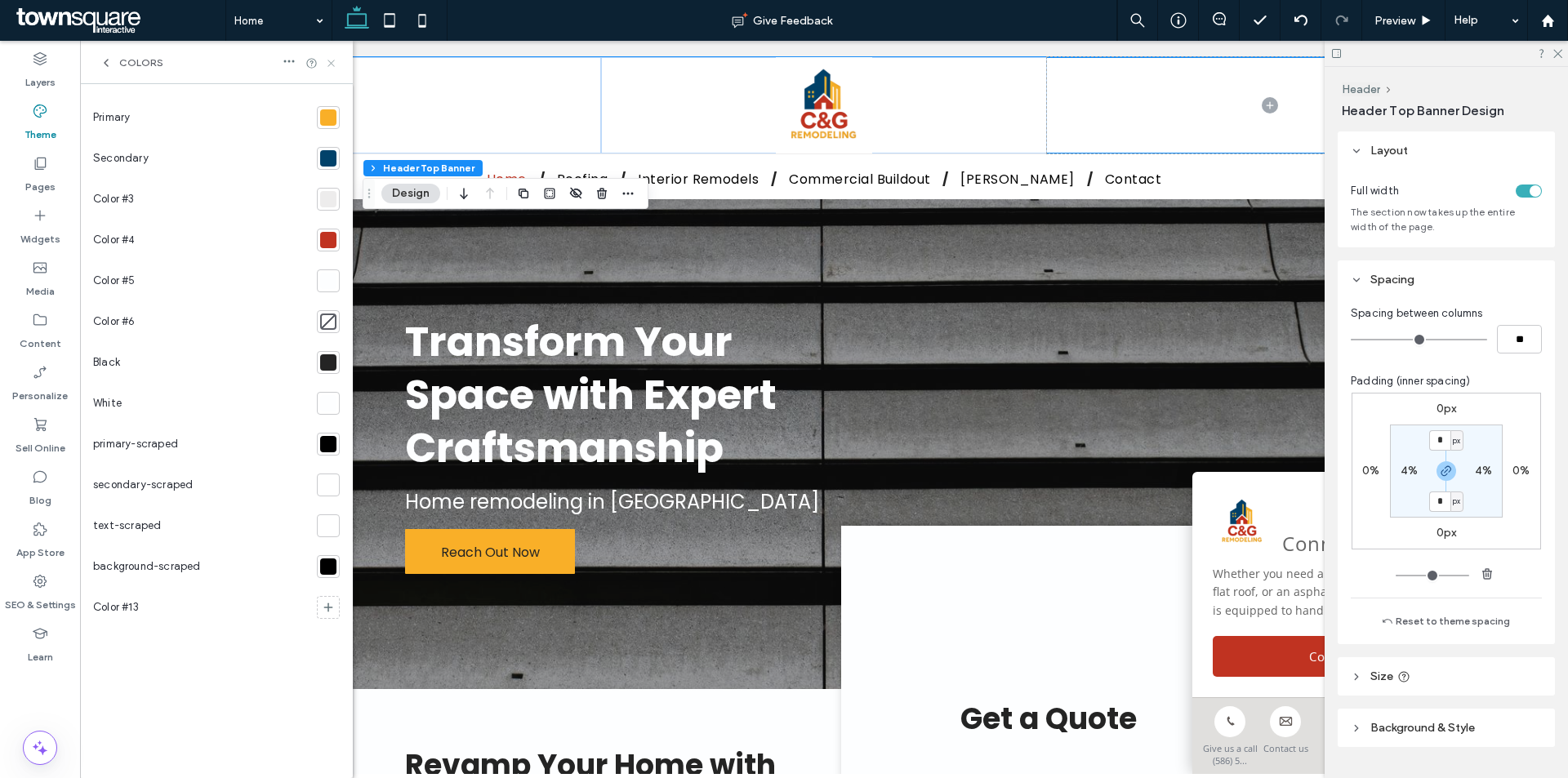
click at [326, 63] on icon at bounding box center [331, 63] width 12 height 12
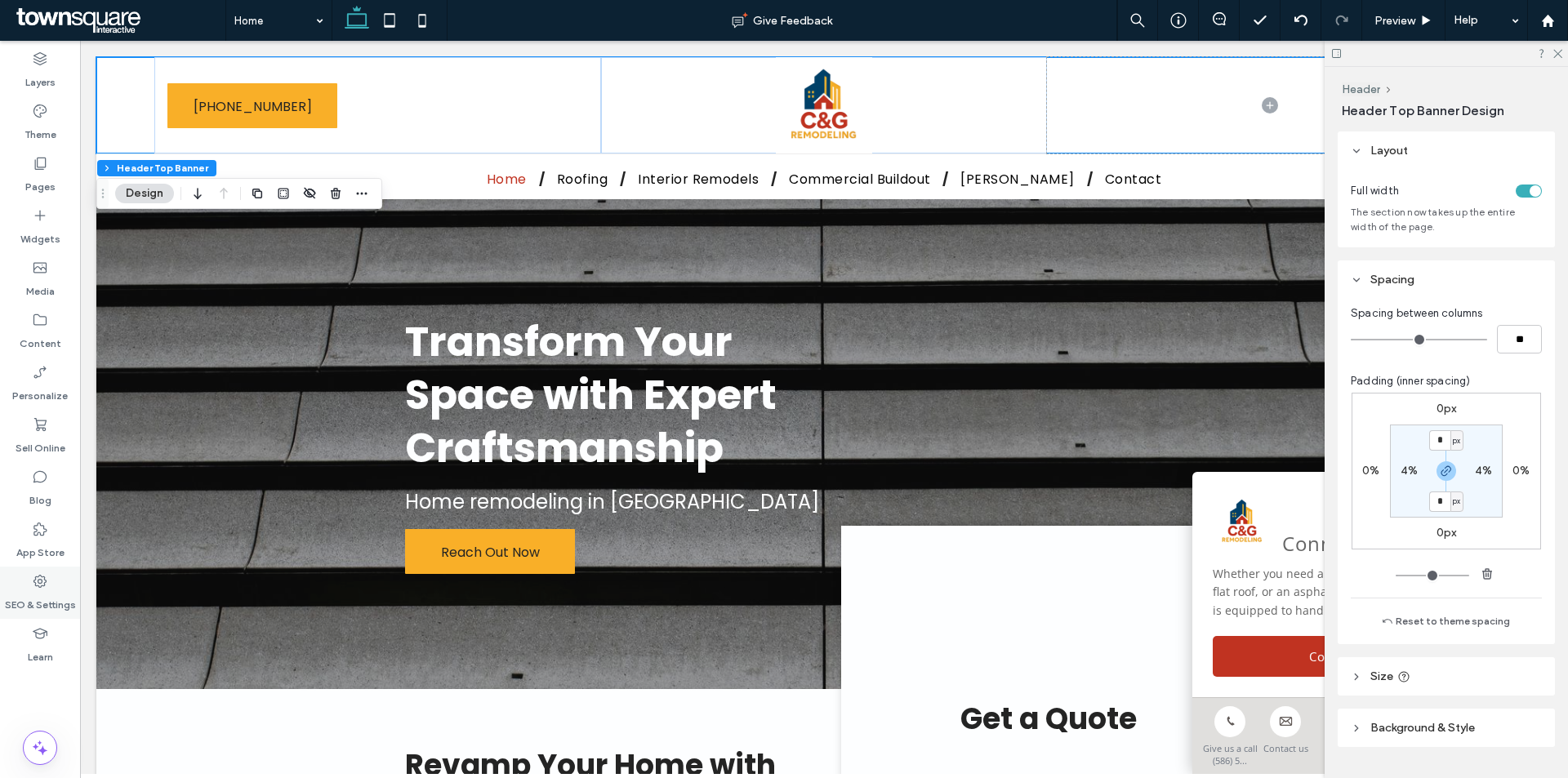
click at [59, 578] on div "SEO & Settings" at bounding box center [40, 592] width 80 height 52
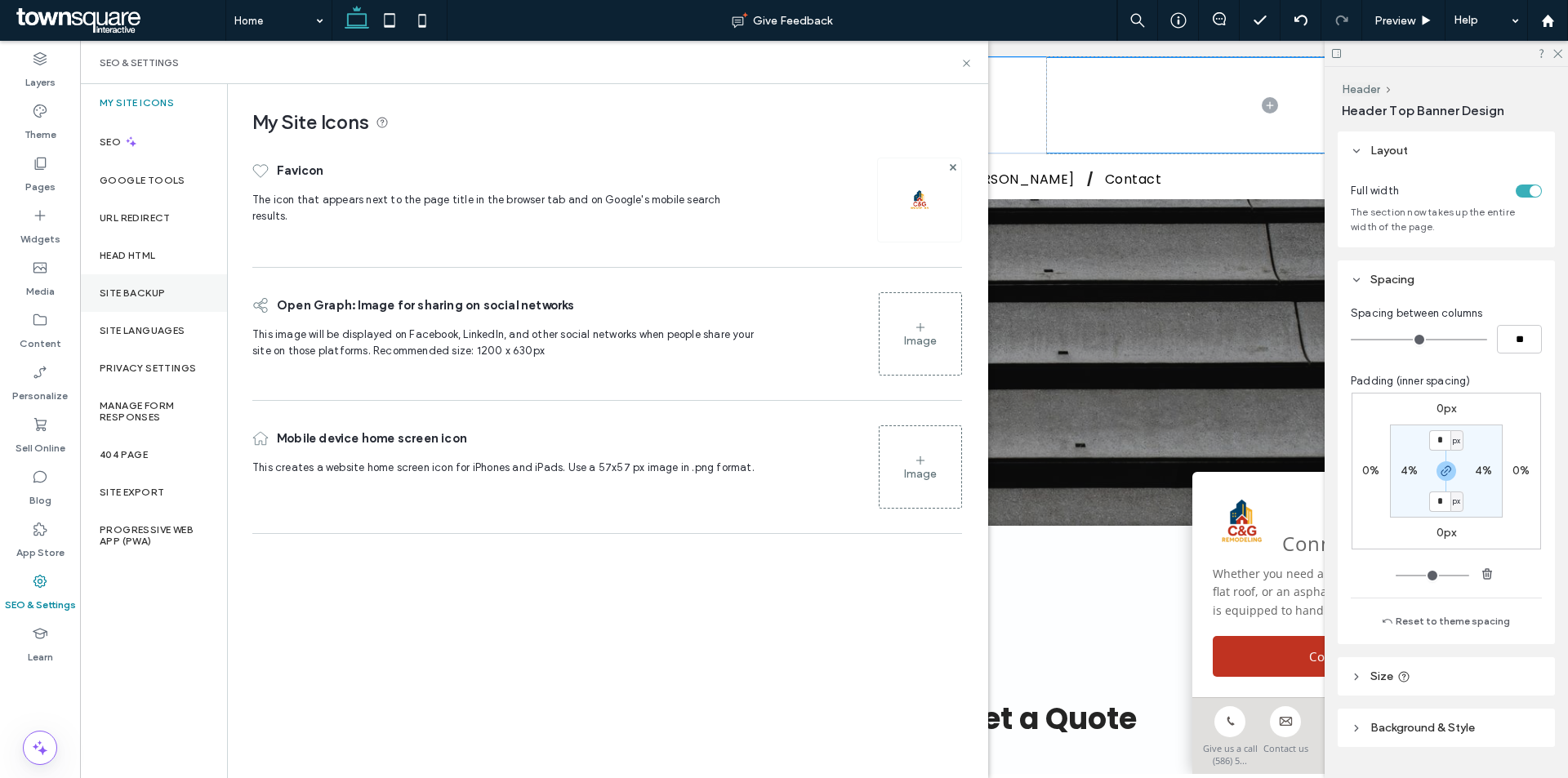
click at [166, 294] on div "Site Backup" at bounding box center [153, 292] width 147 height 37
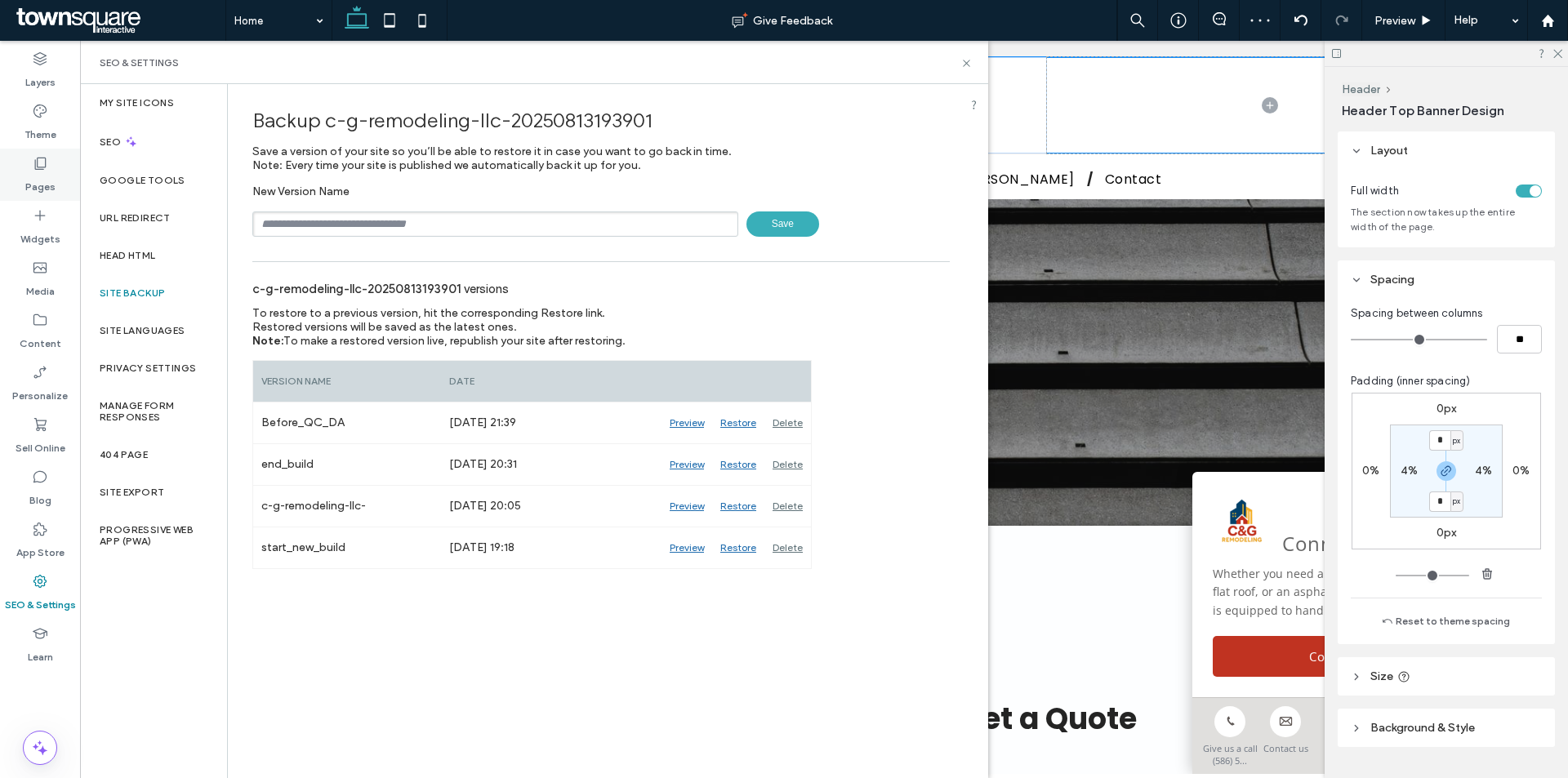
click at [26, 177] on label "Pages" at bounding box center [41, 183] width 30 height 23
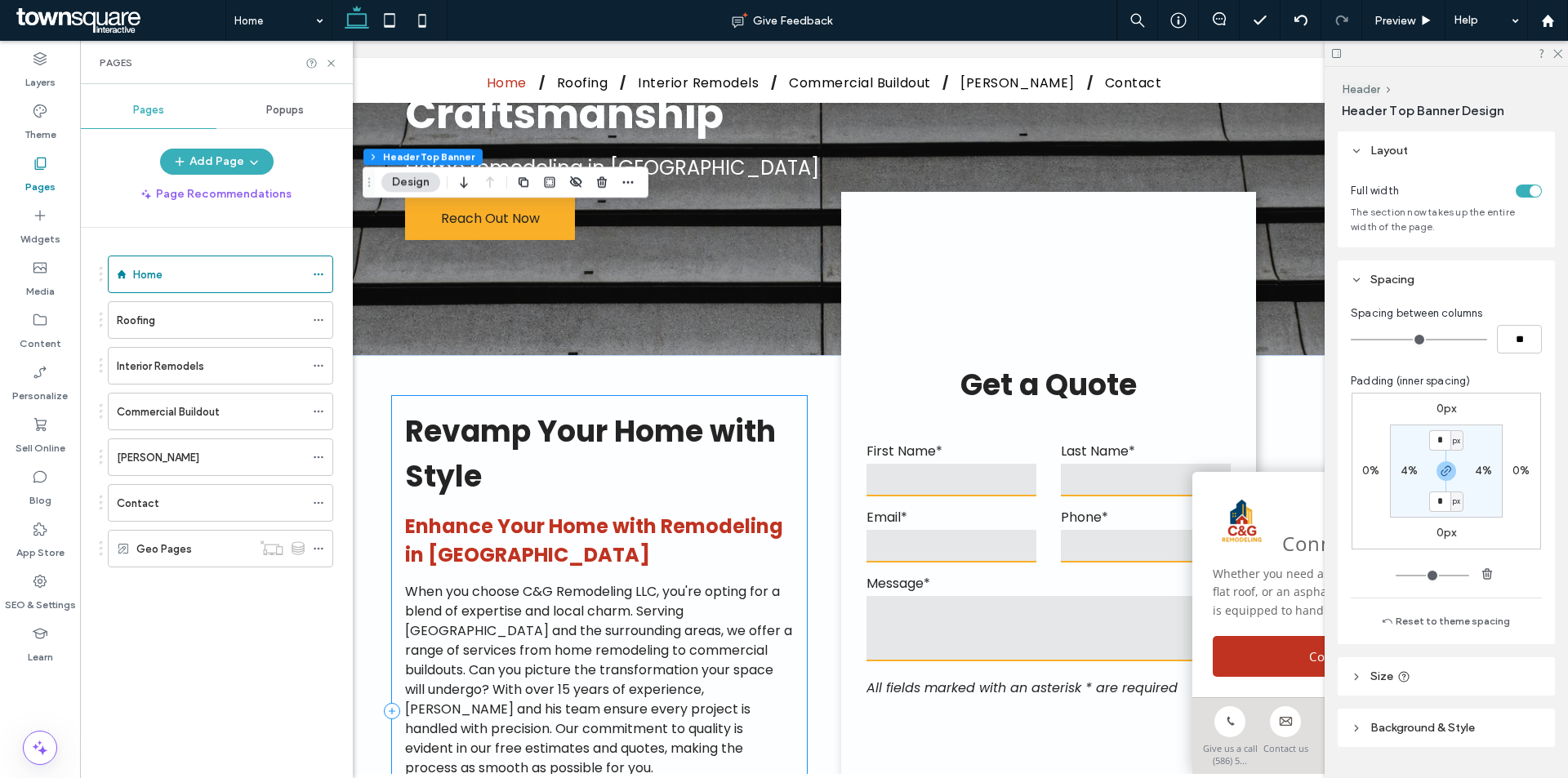
scroll to position [327, 0]
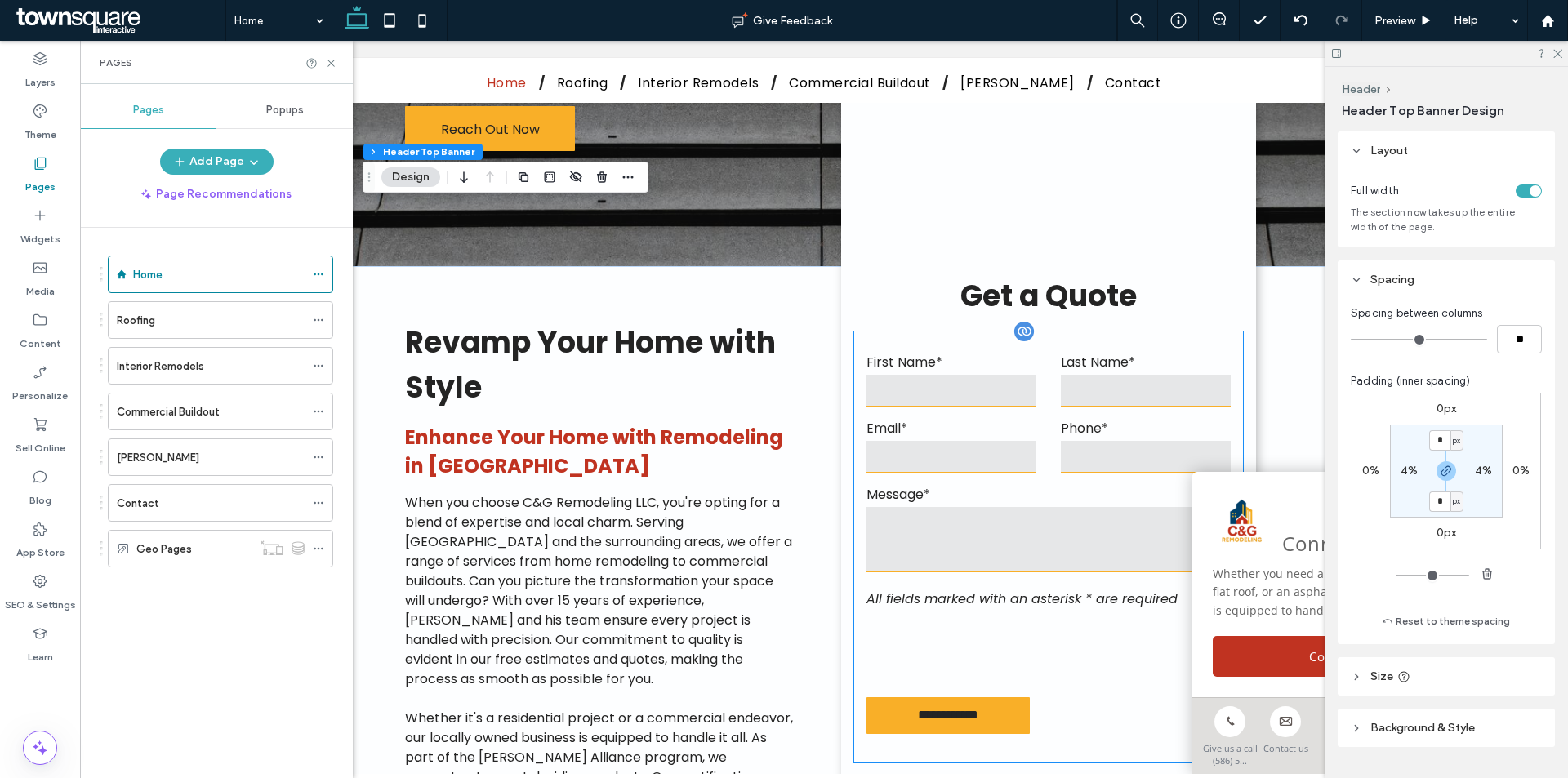
click at [1010, 418] on label "Email*" at bounding box center [951, 428] width 170 height 20
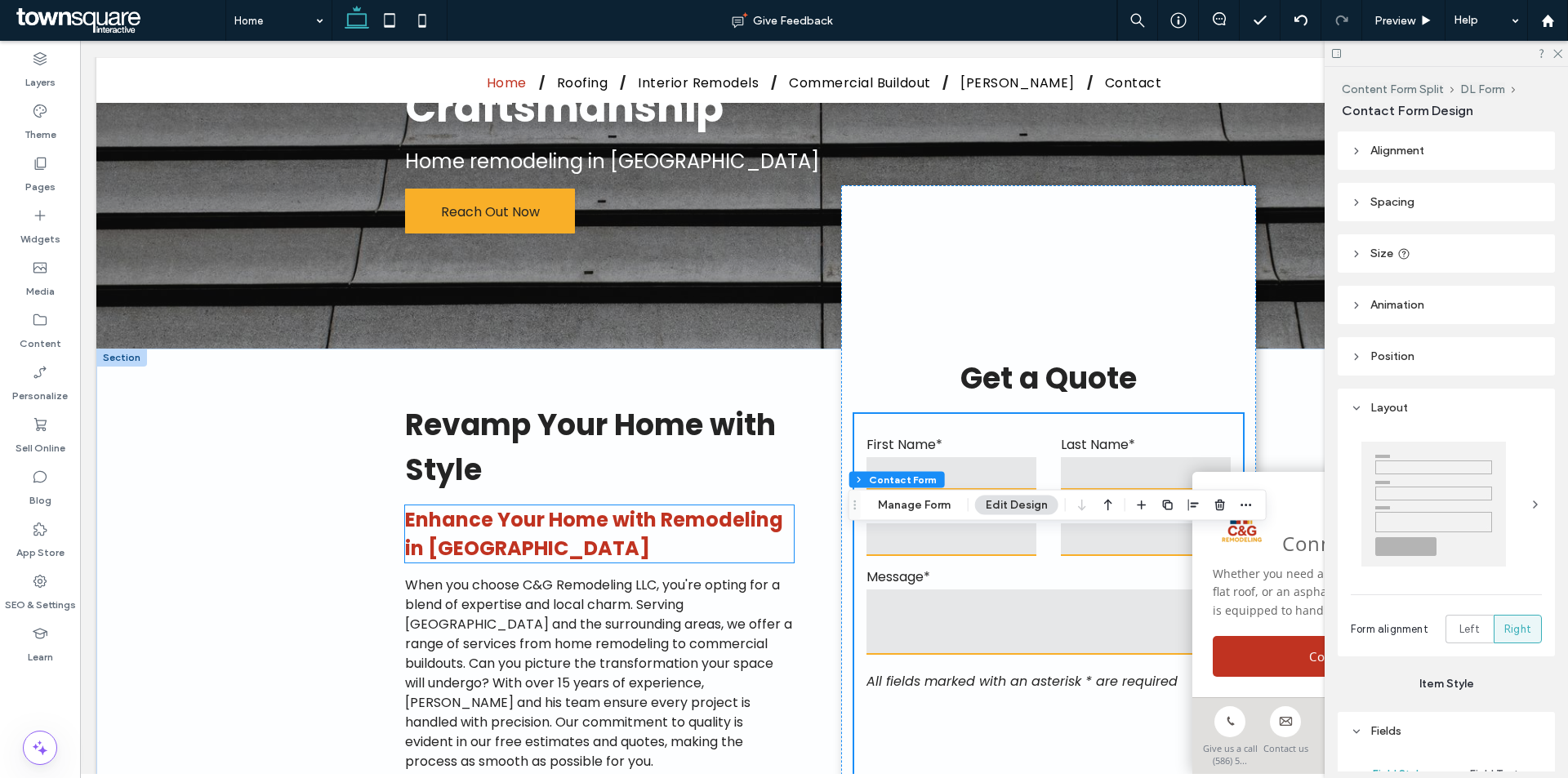
scroll to position [245, 0]
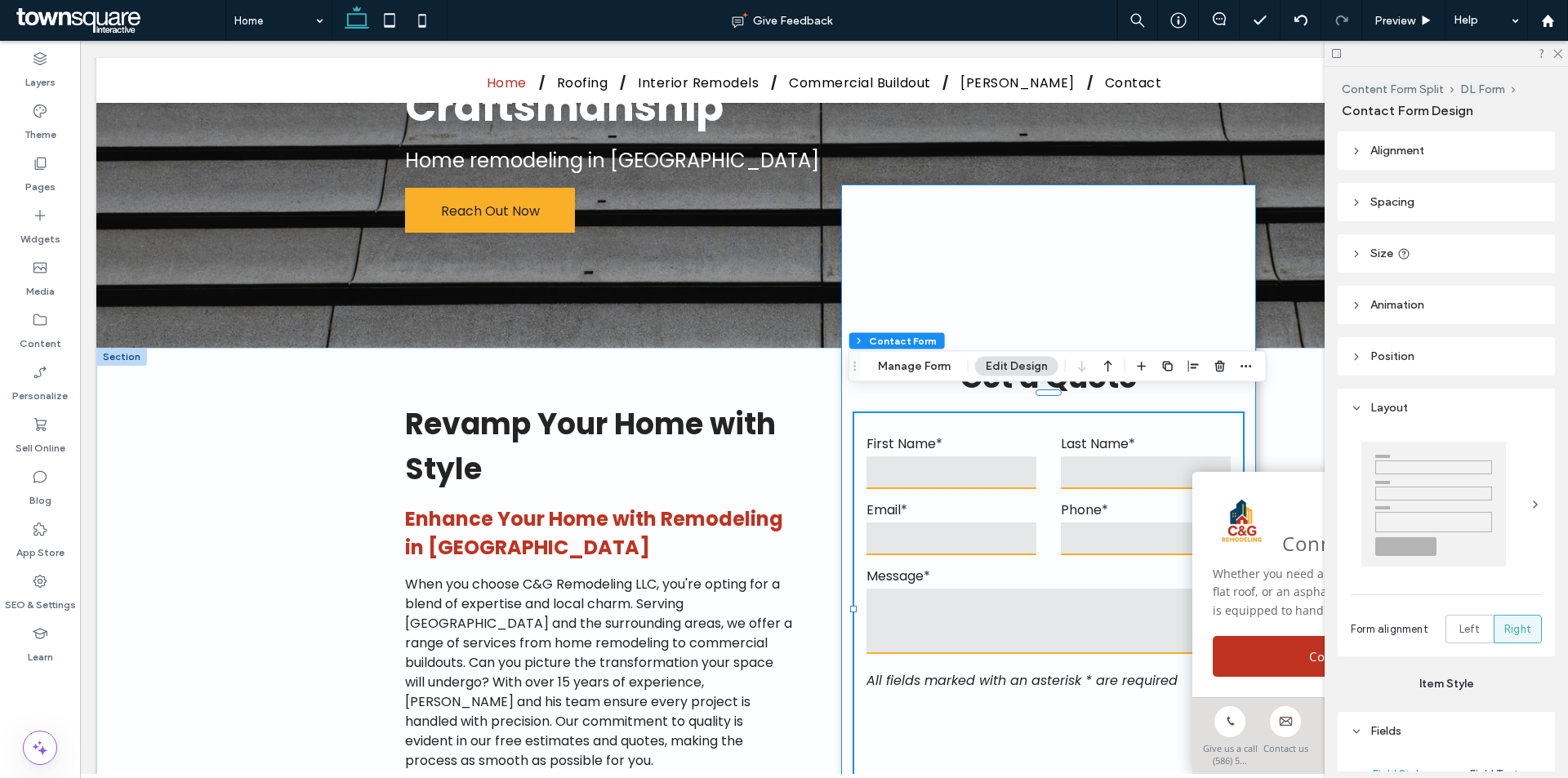
click at [1194, 295] on div "**********" at bounding box center [1048, 602] width 414 height 834
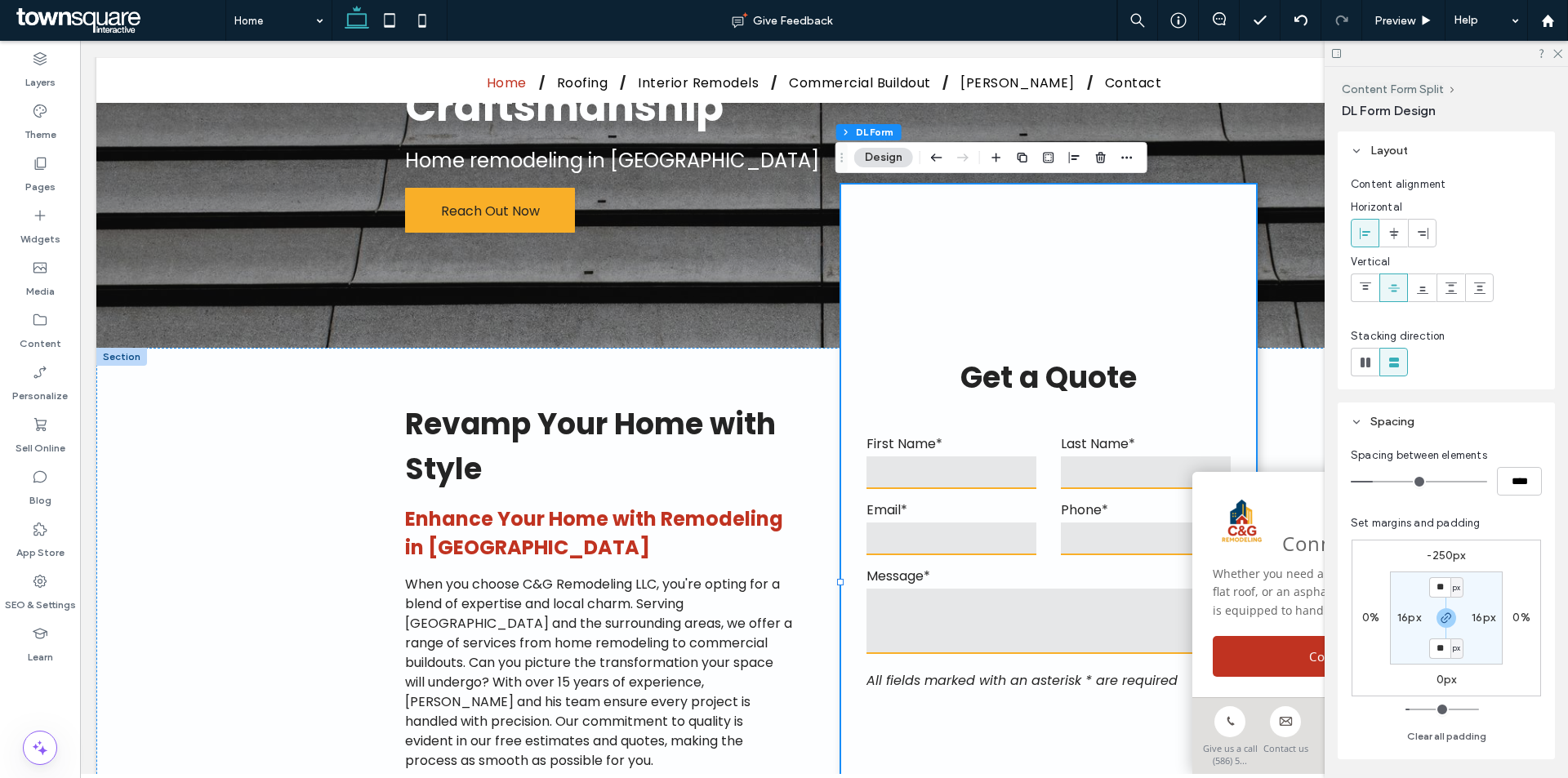
click at [1112, 387] on div "**********" at bounding box center [1048, 602] width 414 height 834
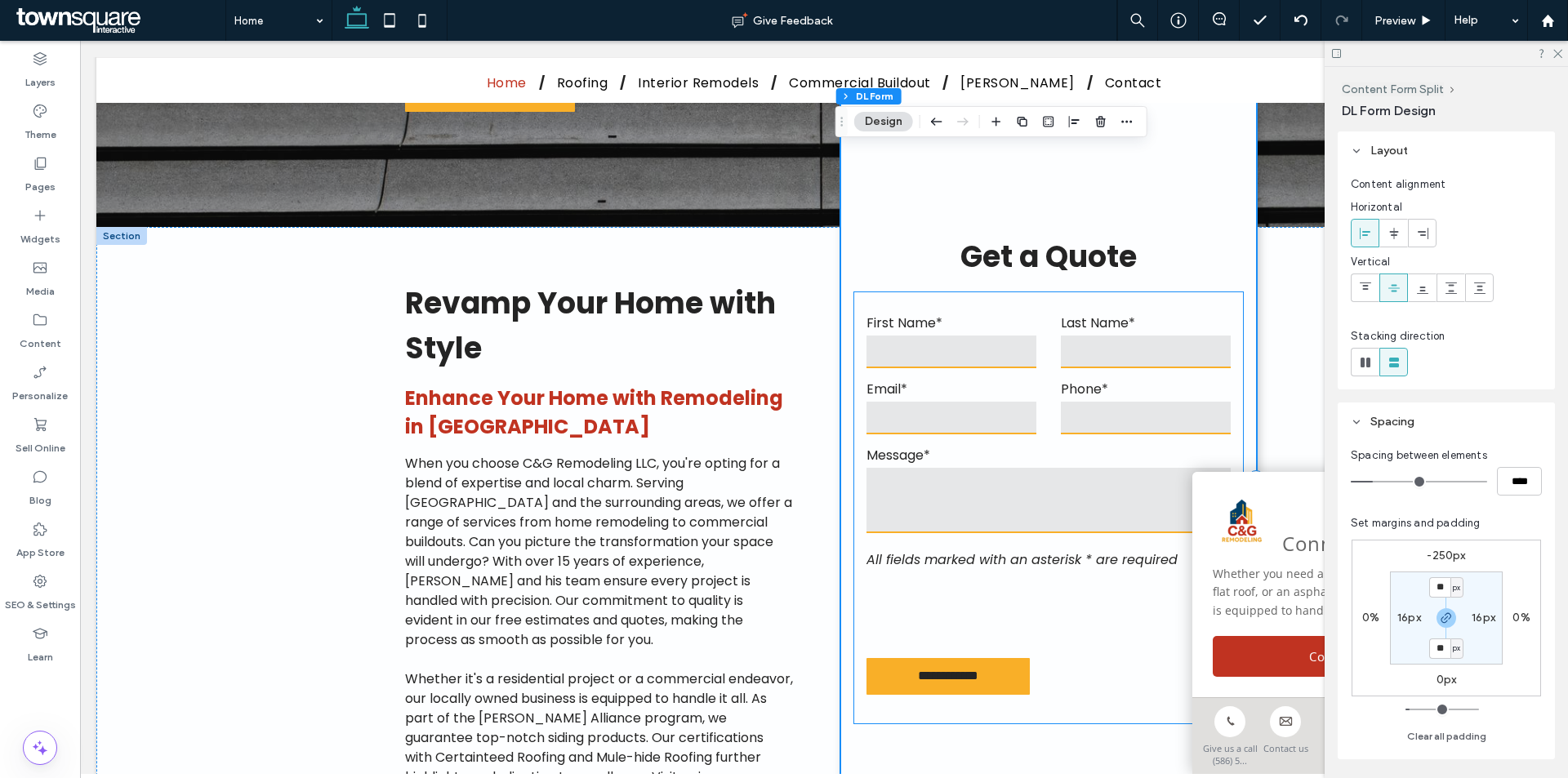
scroll to position [327, 0]
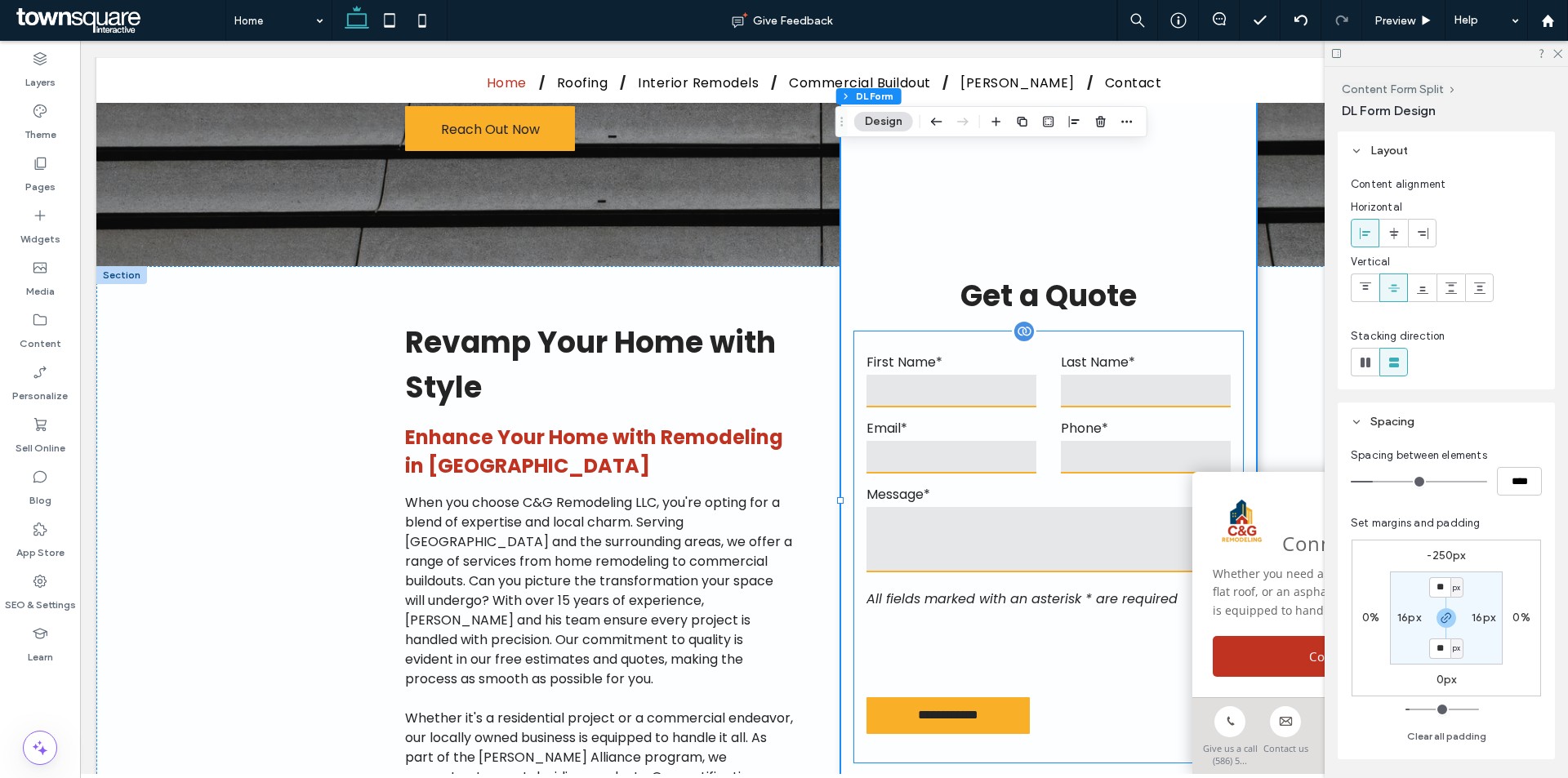
click at [1081, 418] on label "Phone*" at bounding box center [1145, 428] width 170 height 20
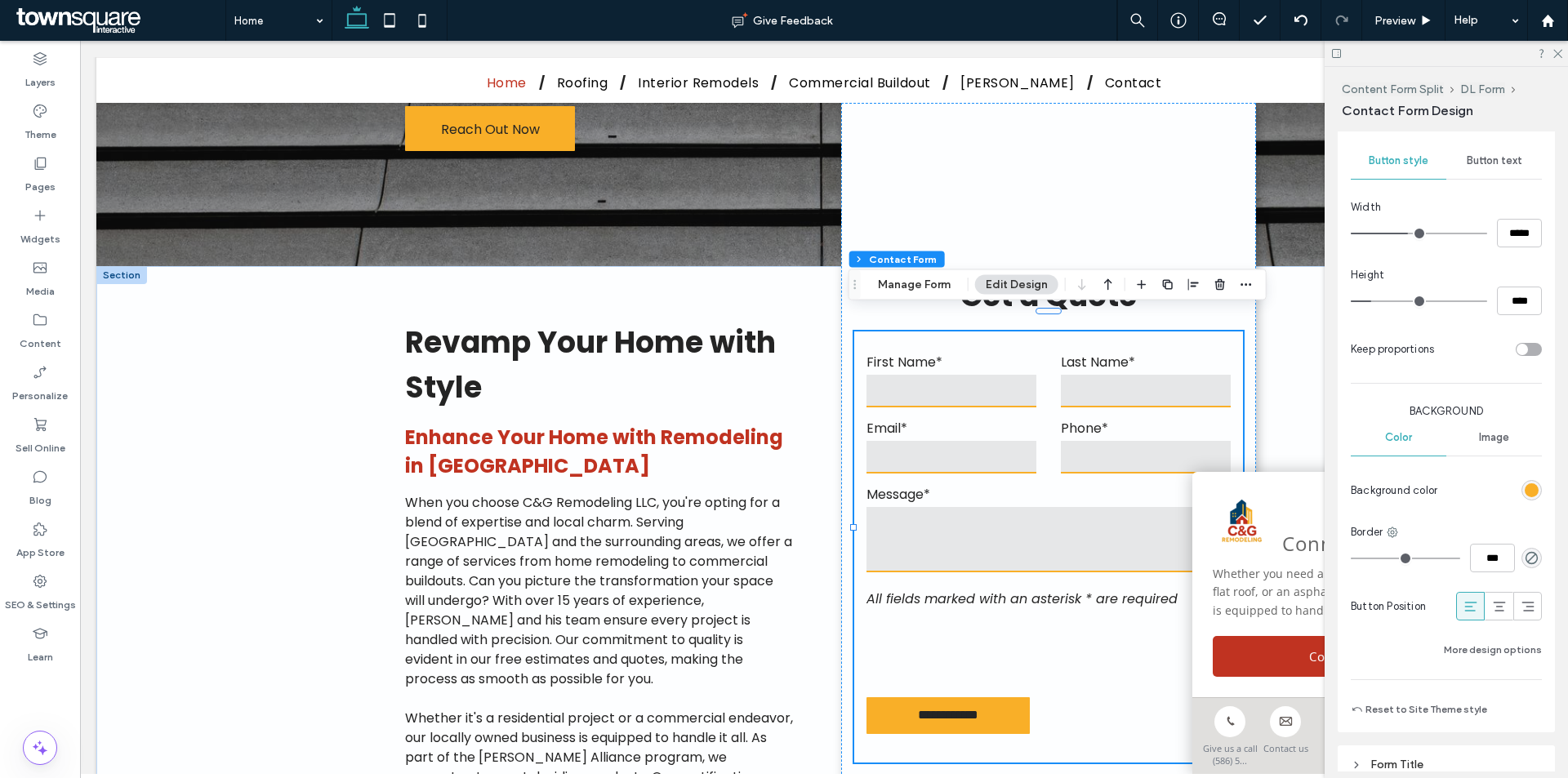
scroll to position [1143, 0]
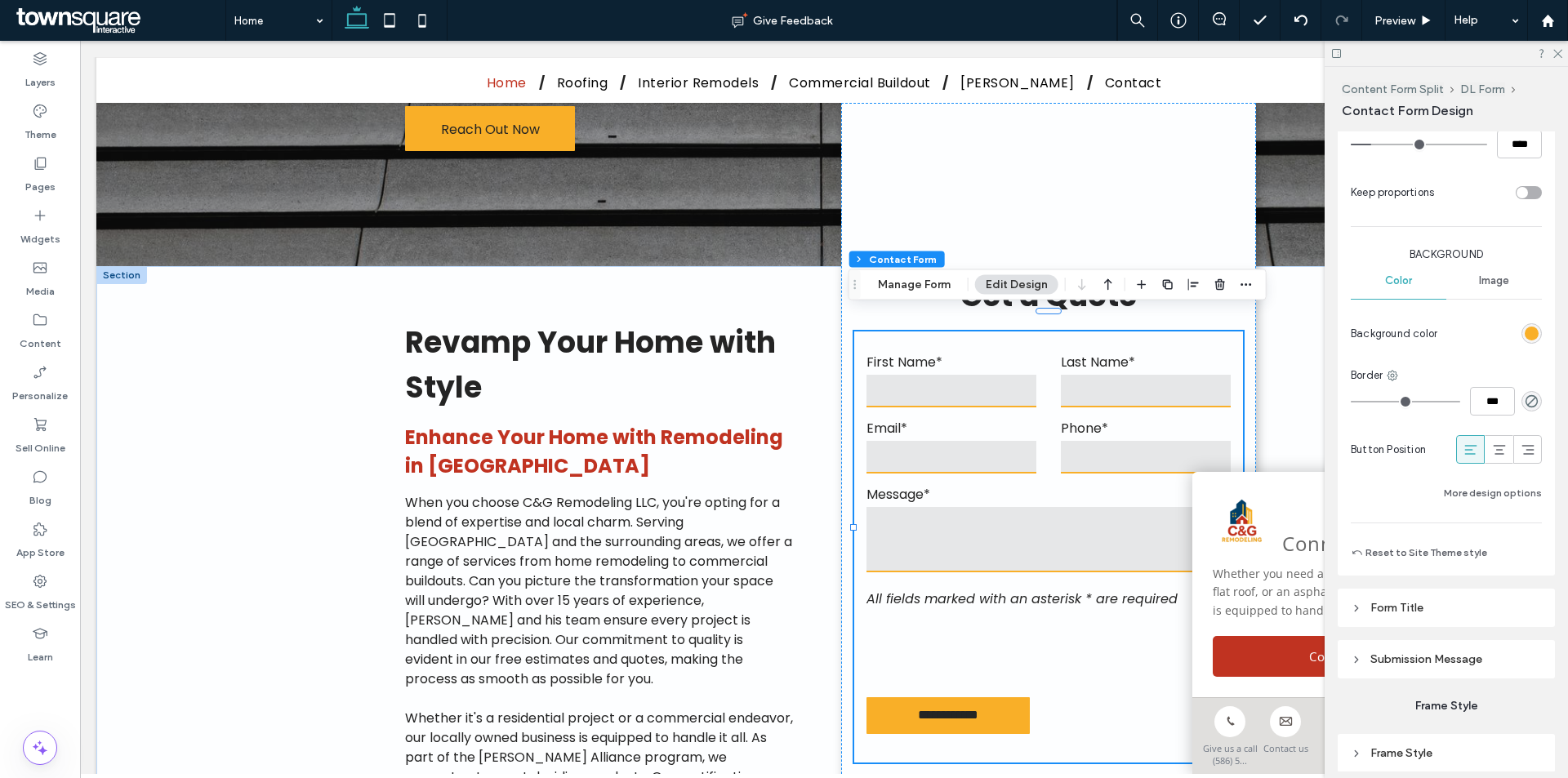
click at [1483, 660] on header "Submission Message" at bounding box center [1446, 659] width 217 height 38
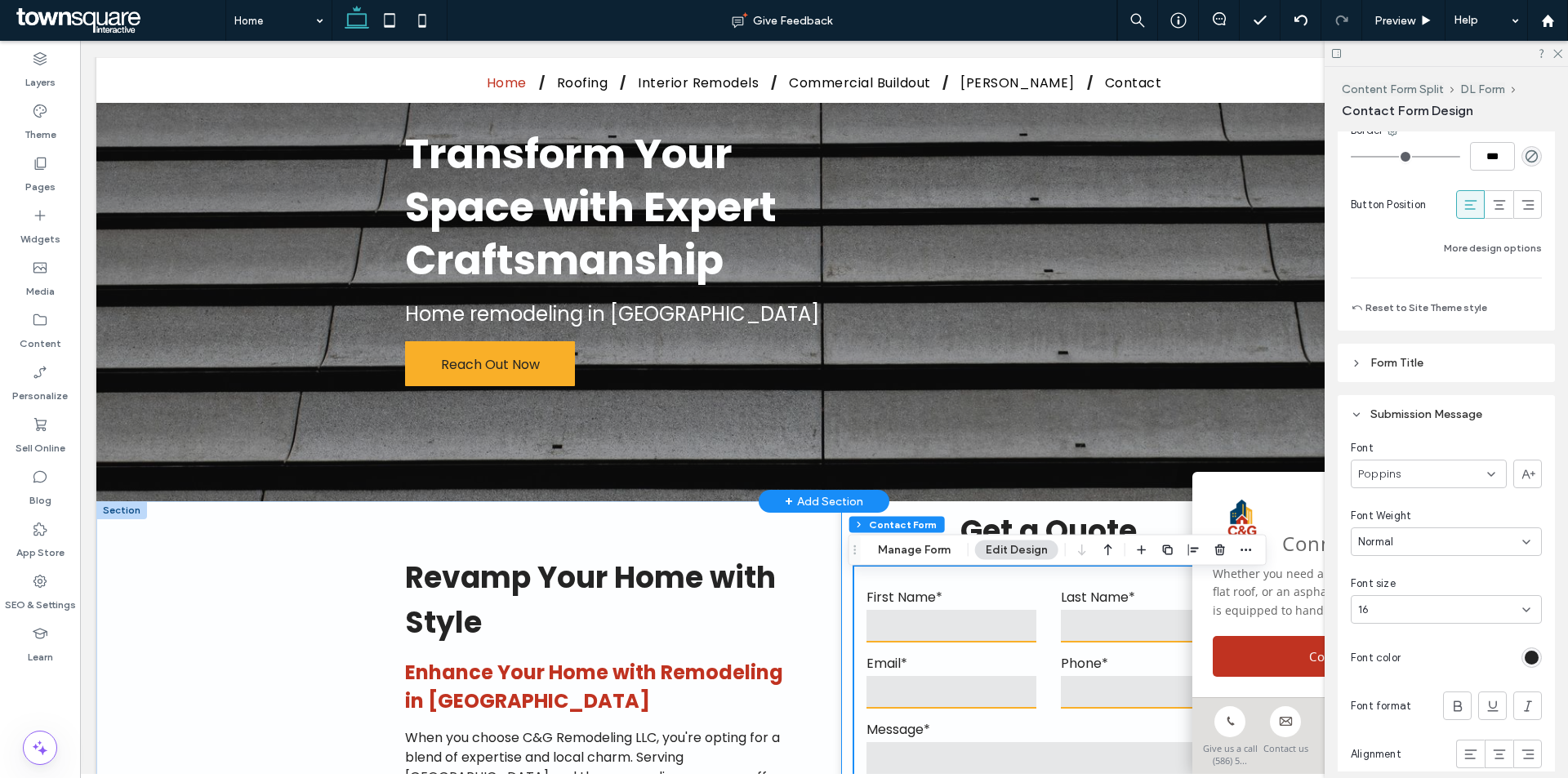
scroll to position [0, 0]
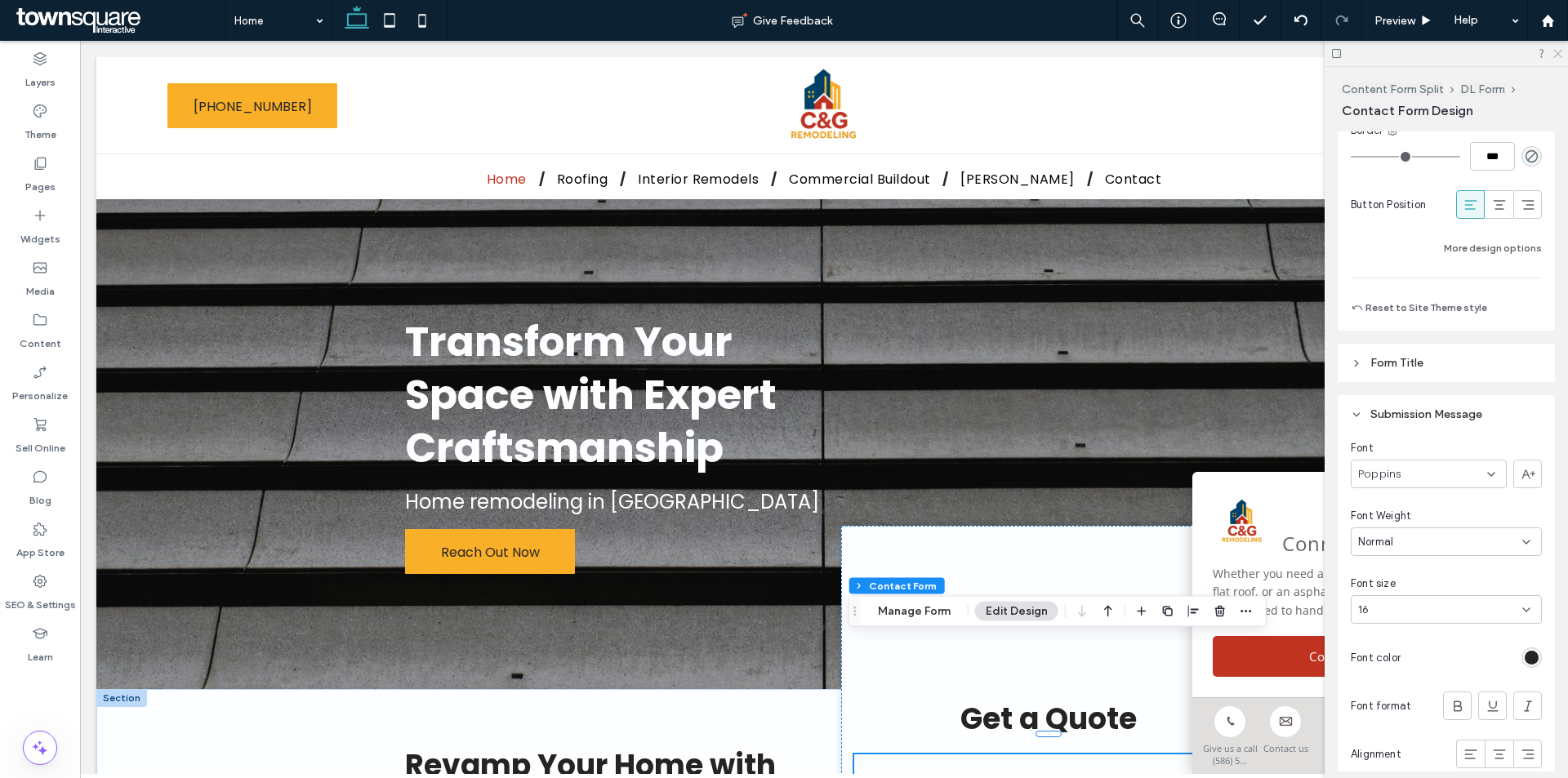
click at [1561, 50] on use at bounding box center [1557, 53] width 9 height 9
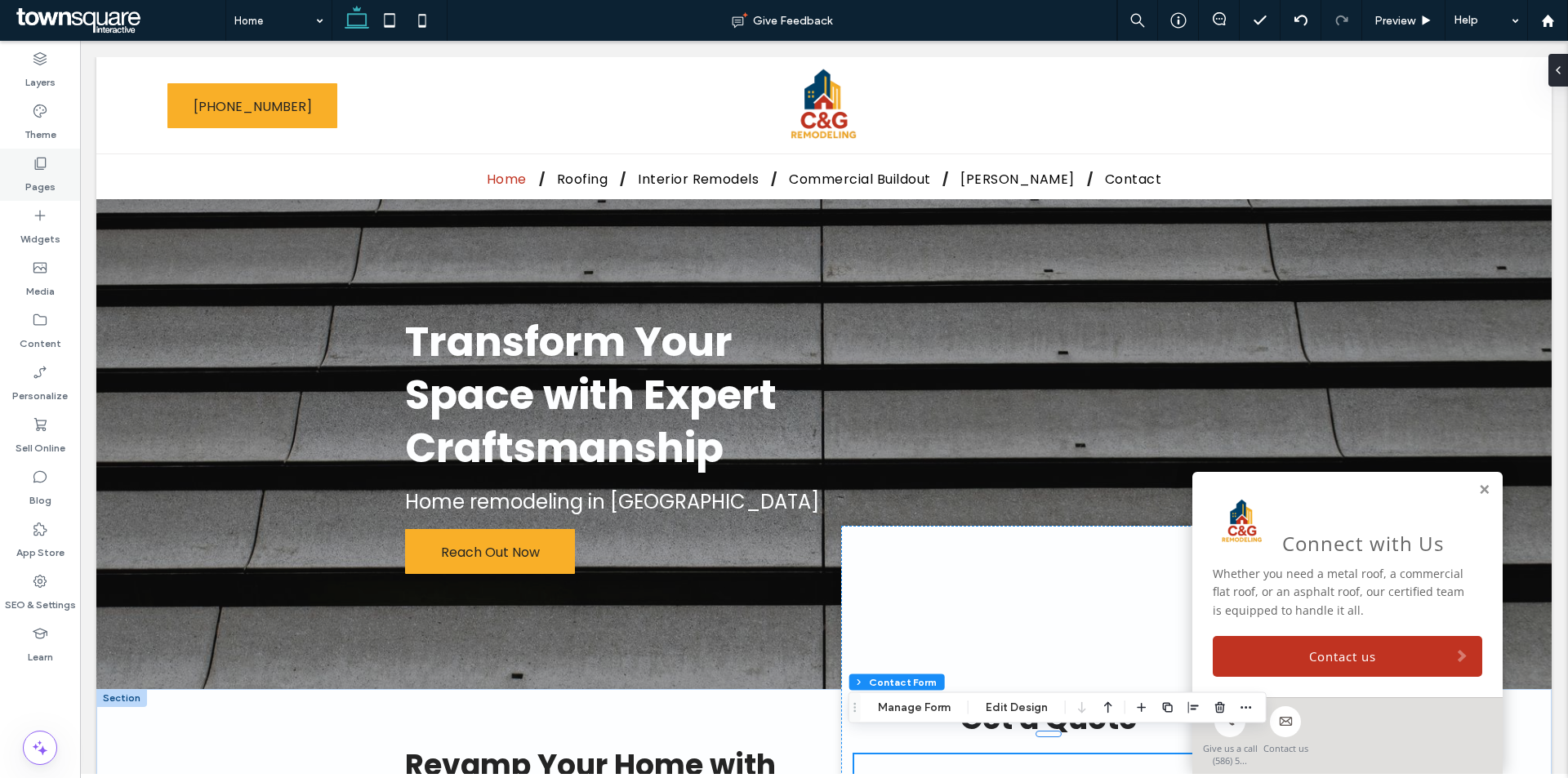
click at [29, 185] on label "Pages" at bounding box center [41, 183] width 30 height 23
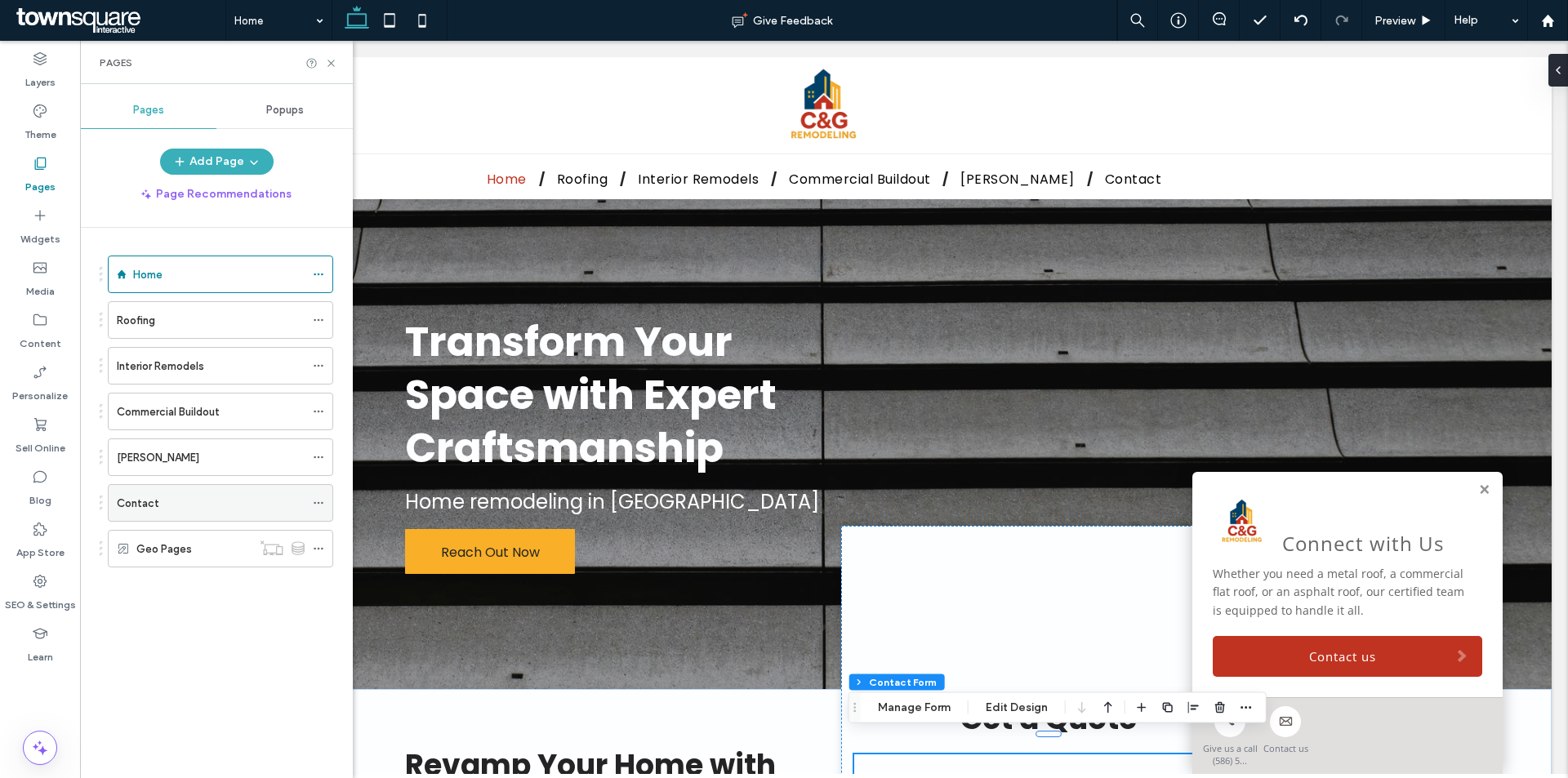
click at [163, 511] on div "Contact" at bounding box center [211, 503] width 188 height 36
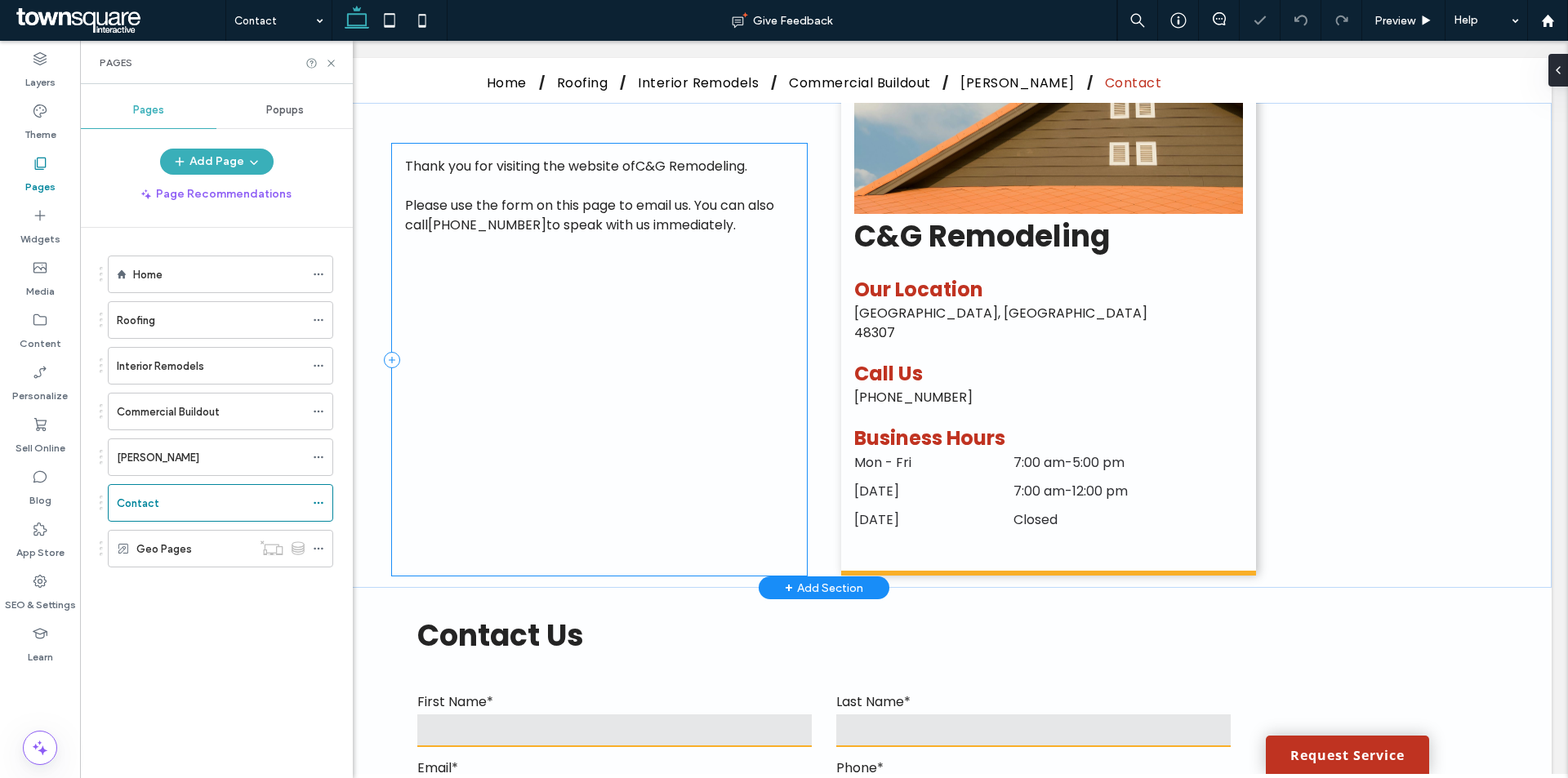
scroll to position [734, 0]
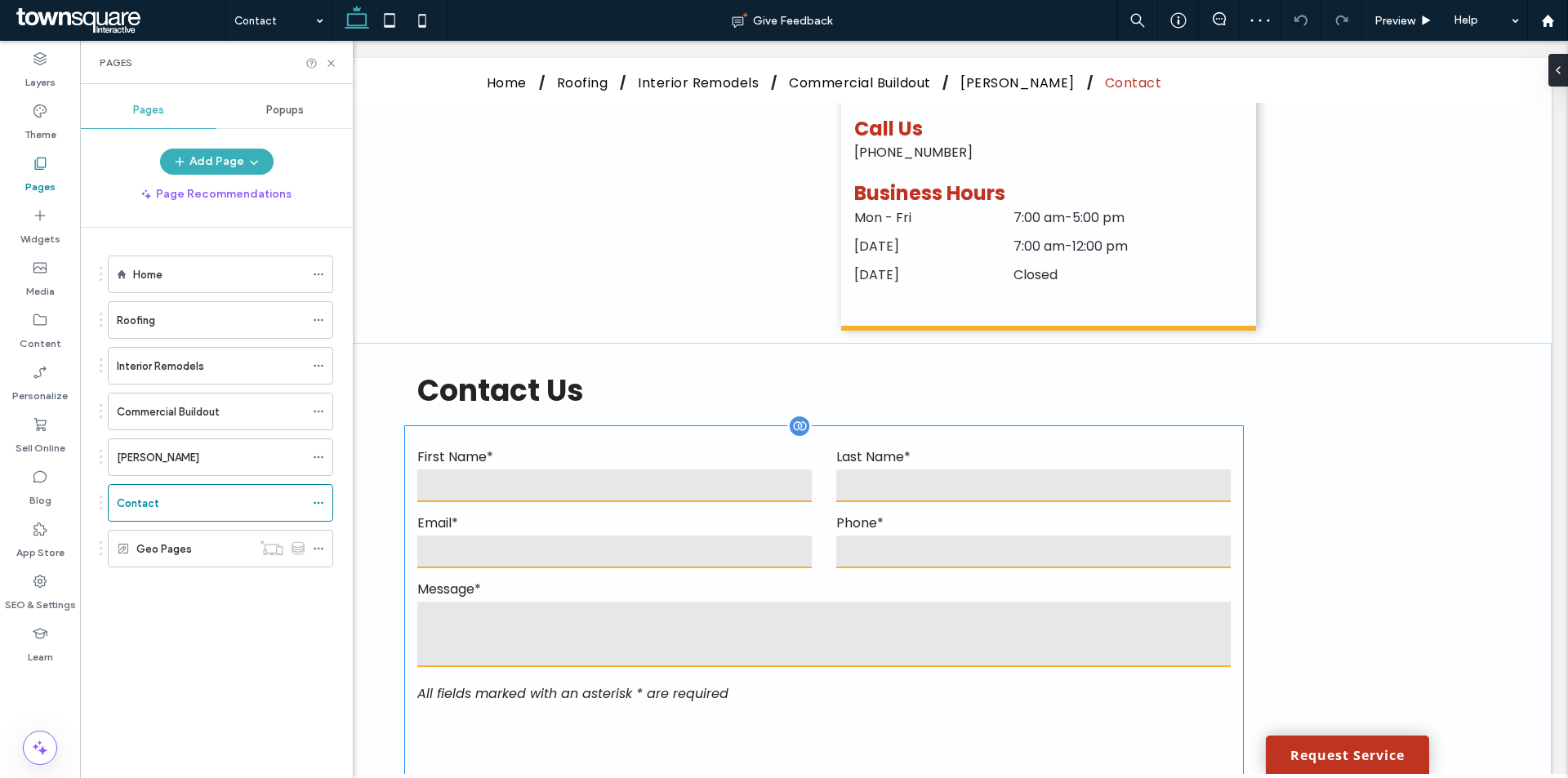
click at [609, 473] on input "text" at bounding box center [614, 486] width 394 height 32
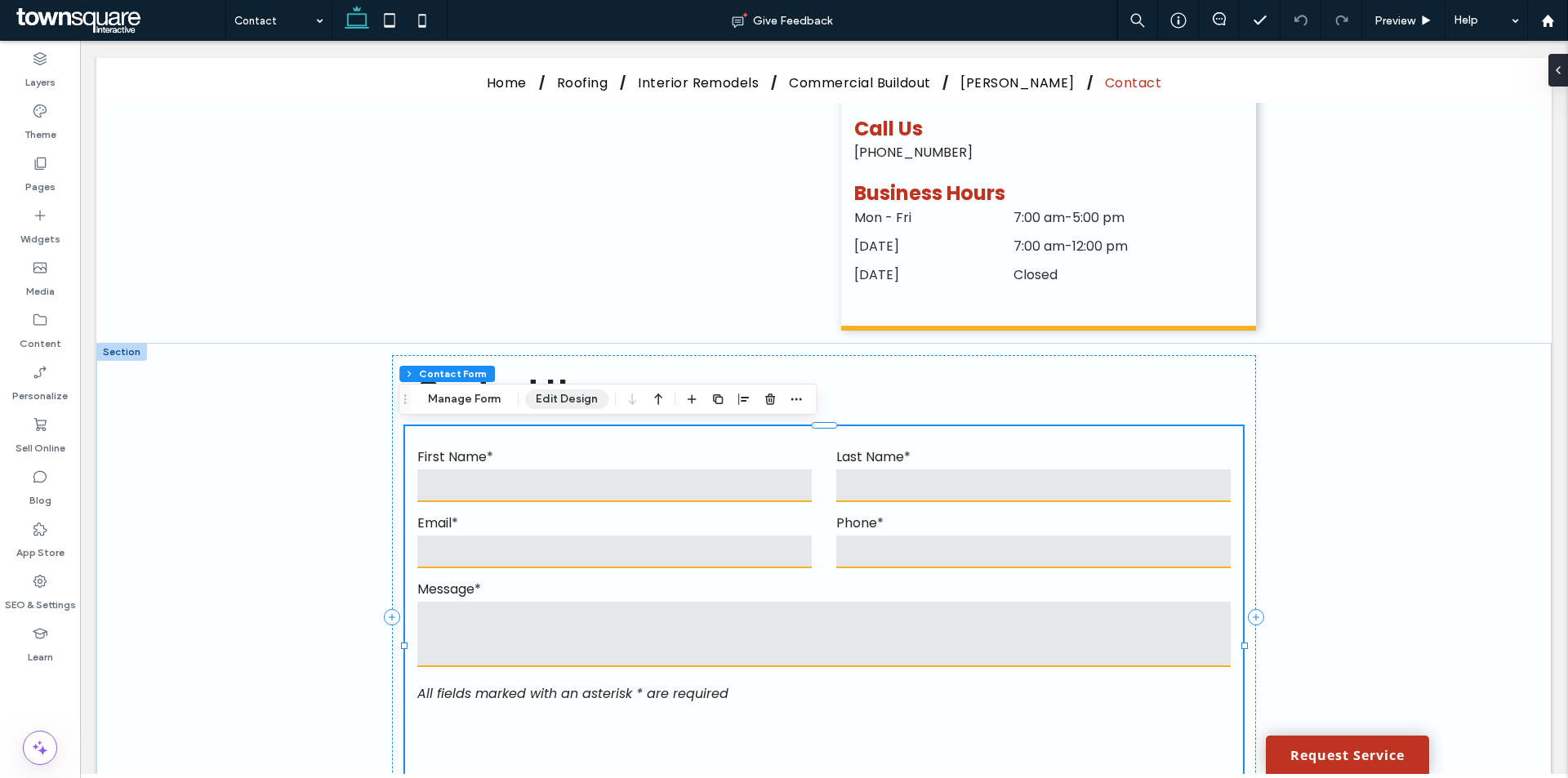
click at [552, 404] on button "Edit Design" at bounding box center [566, 399] width 83 height 20
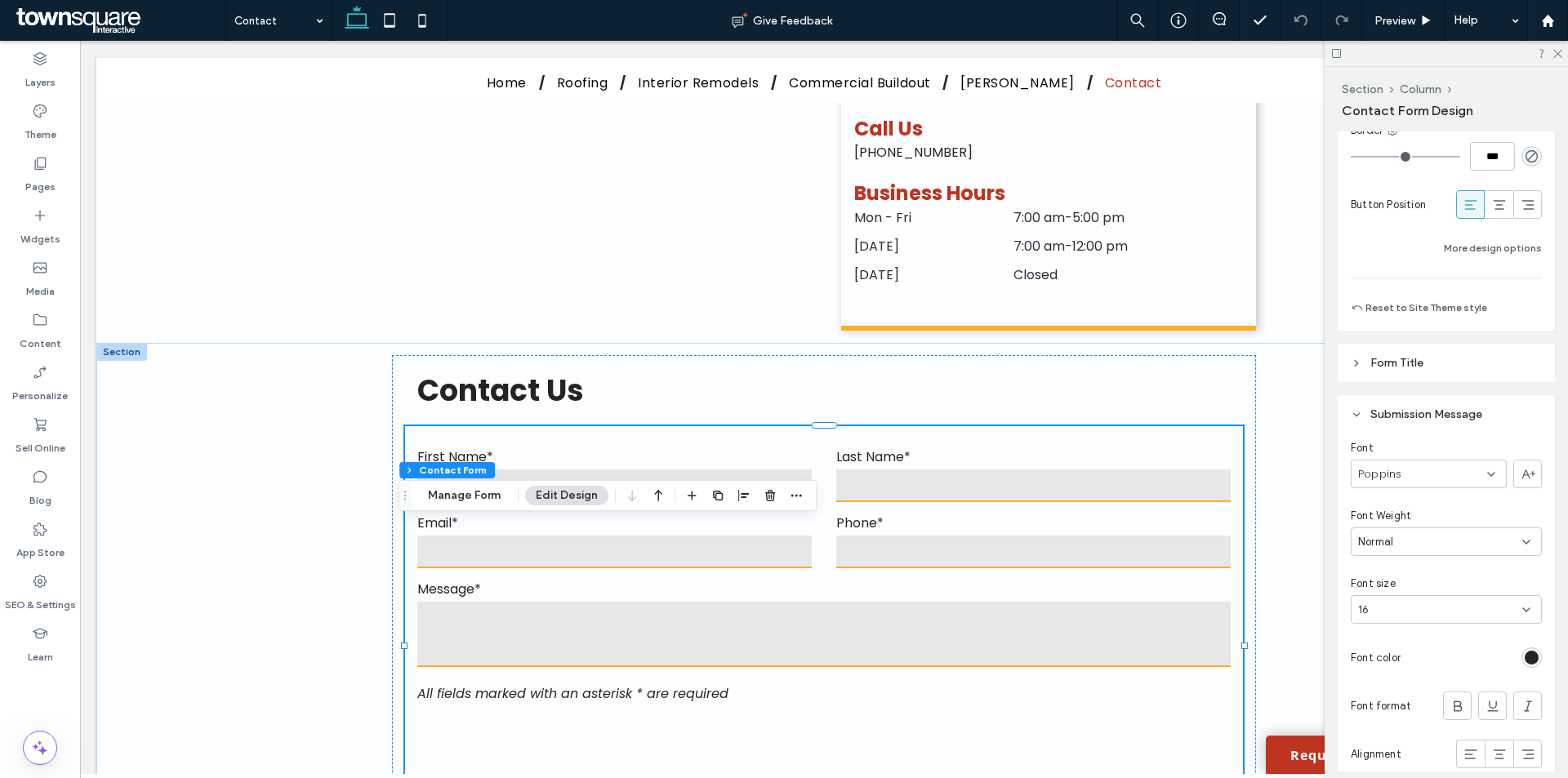
scroll to position [1551, 0]
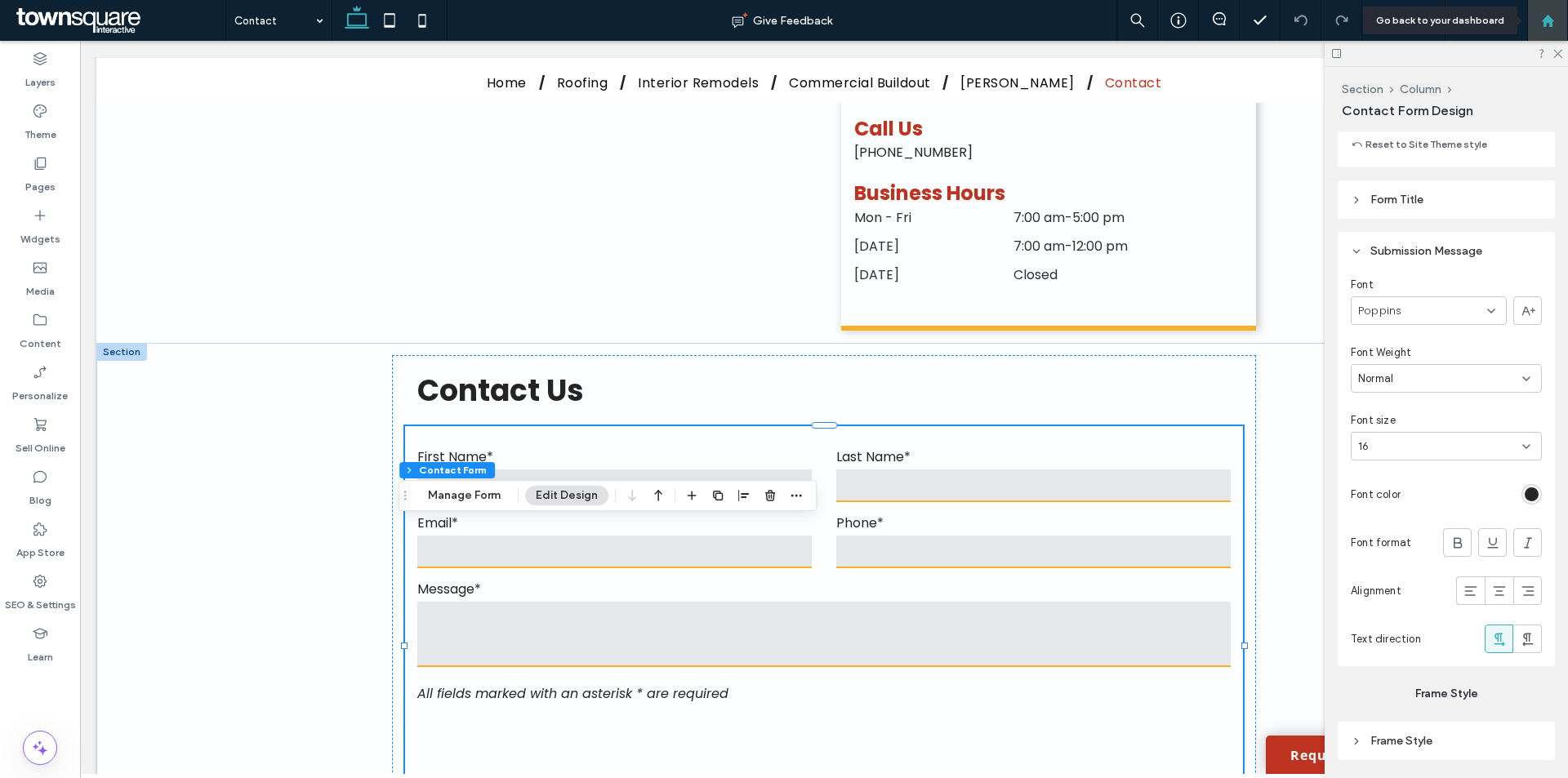
click at [1561, 21] on div at bounding box center [1547, 21] width 39 height 14
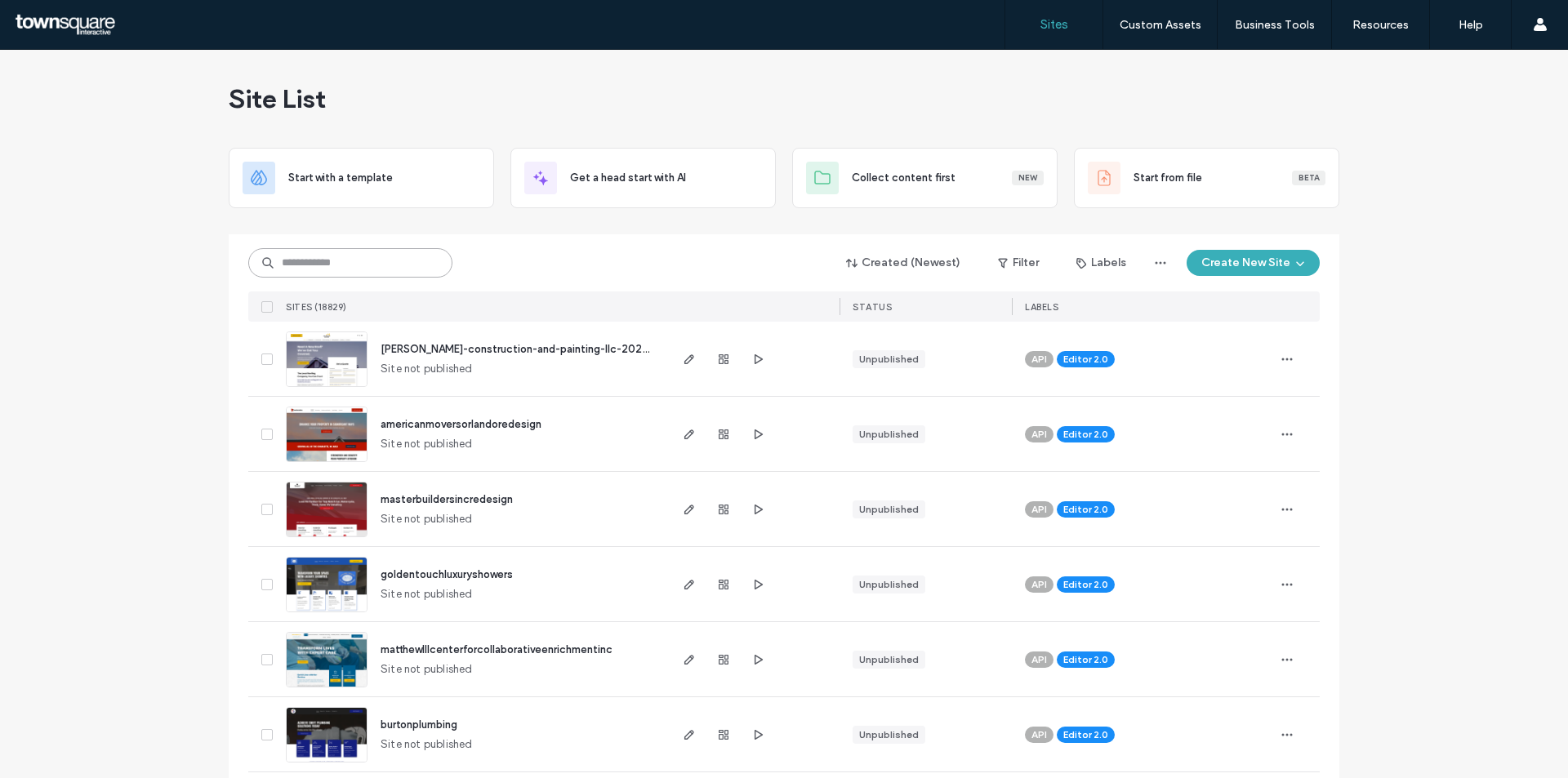
click at [309, 249] on input at bounding box center [351, 263] width 204 height 30
paste input "********"
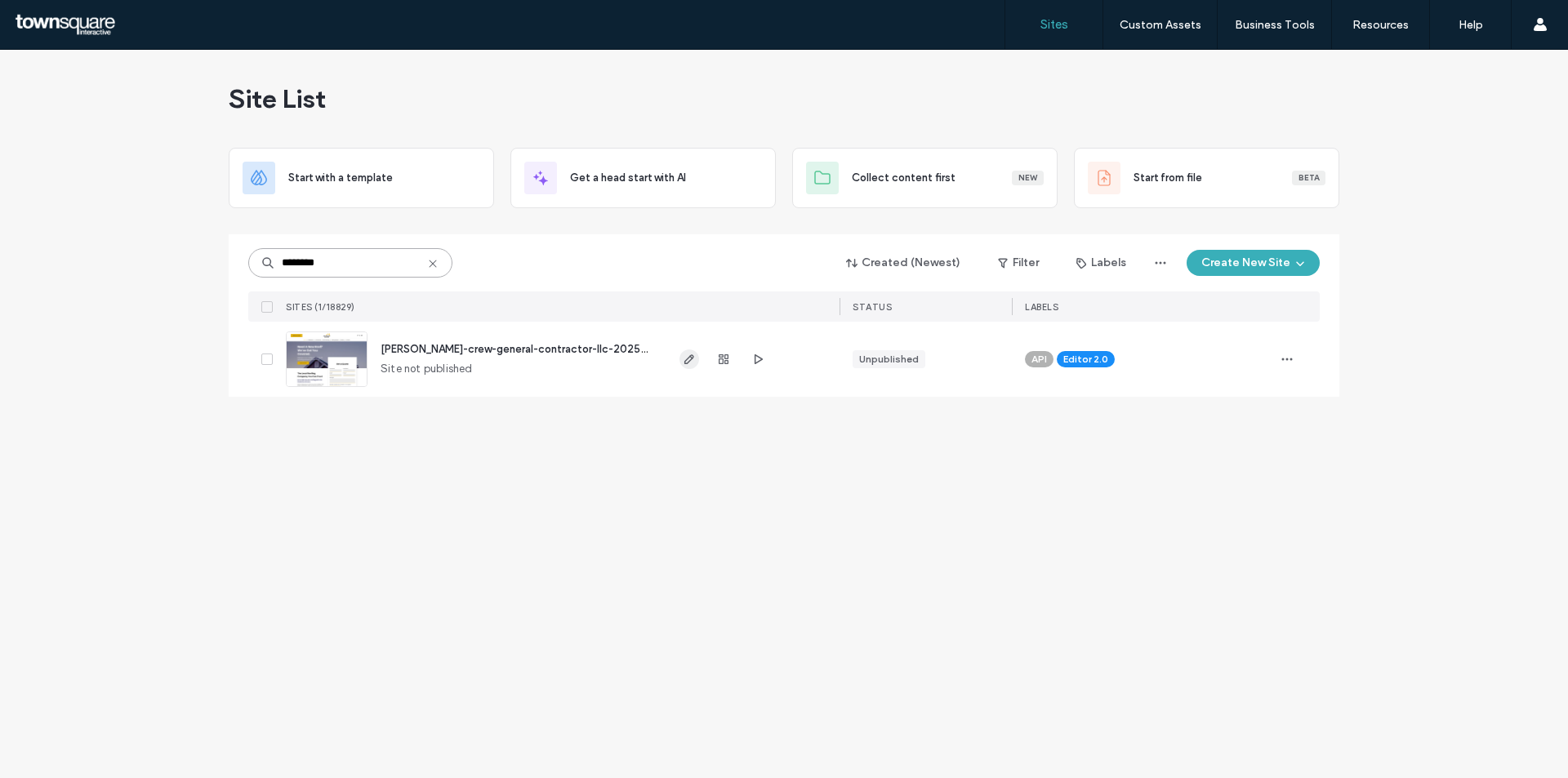
type input "********"
click at [682, 361] on span "button" at bounding box center [689, 359] width 20 height 20
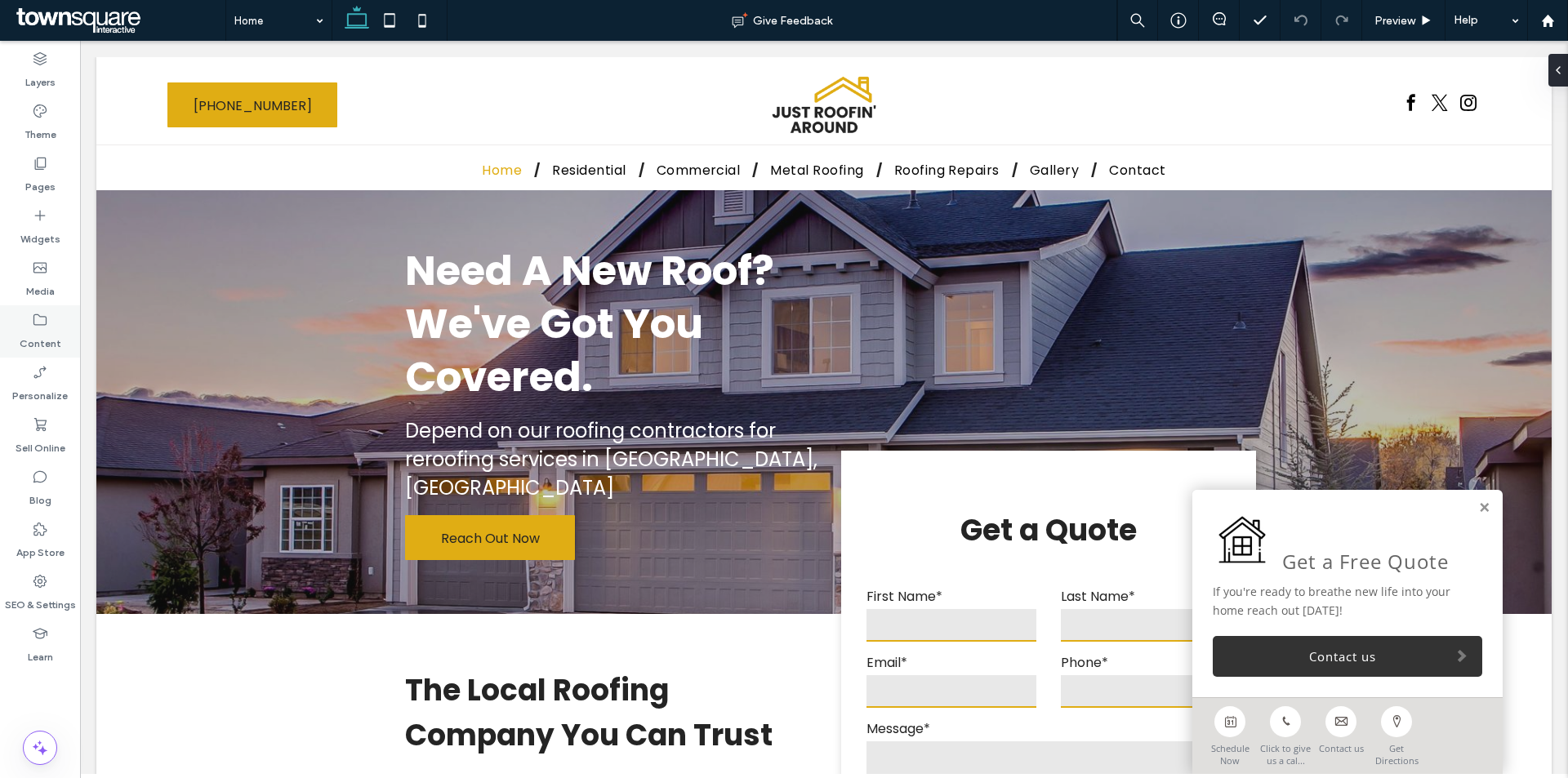
click at [20, 328] on div "Content" at bounding box center [40, 331] width 80 height 52
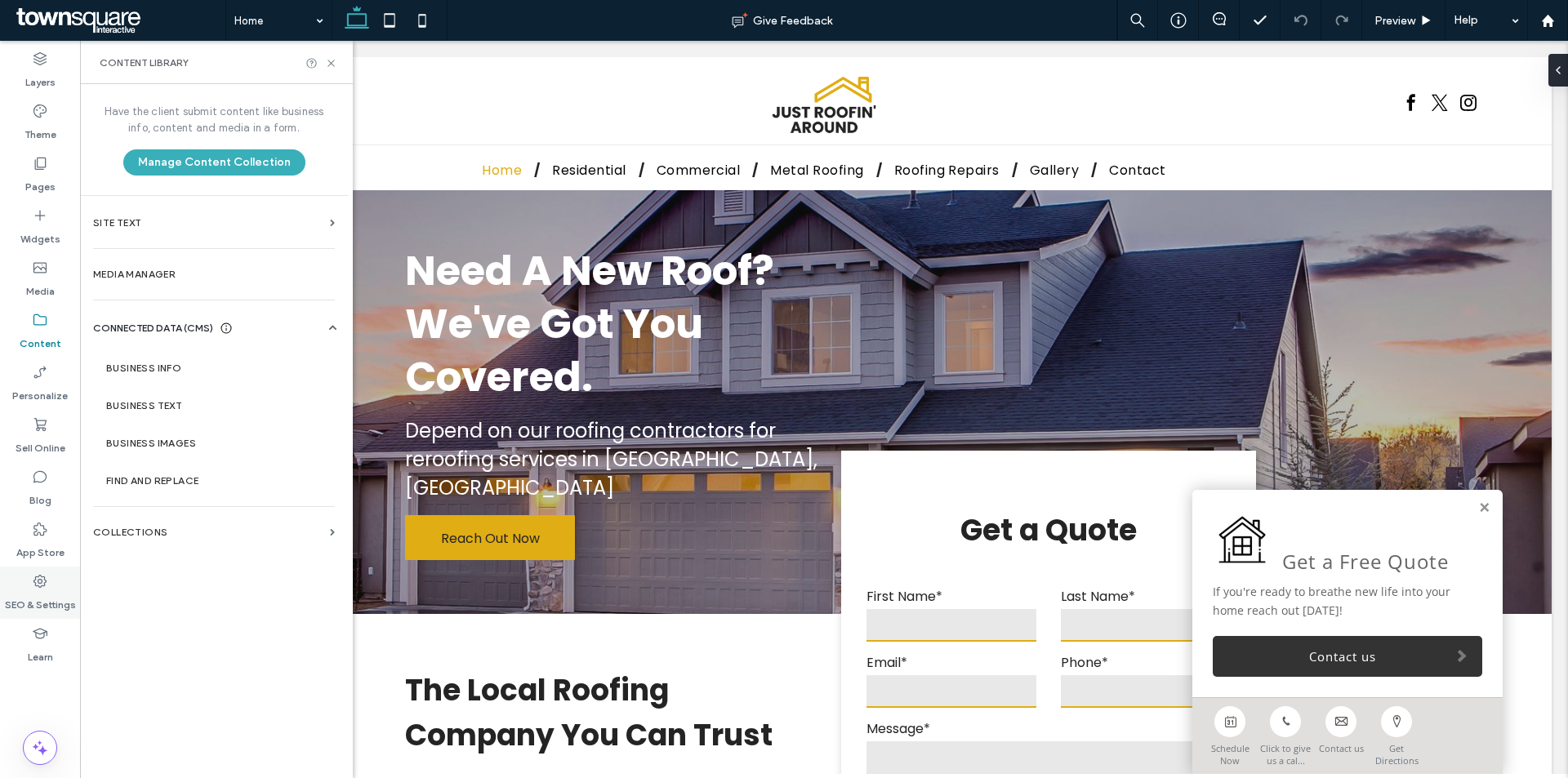
click at [30, 578] on div "SEO & Settings" at bounding box center [40, 592] width 80 height 52
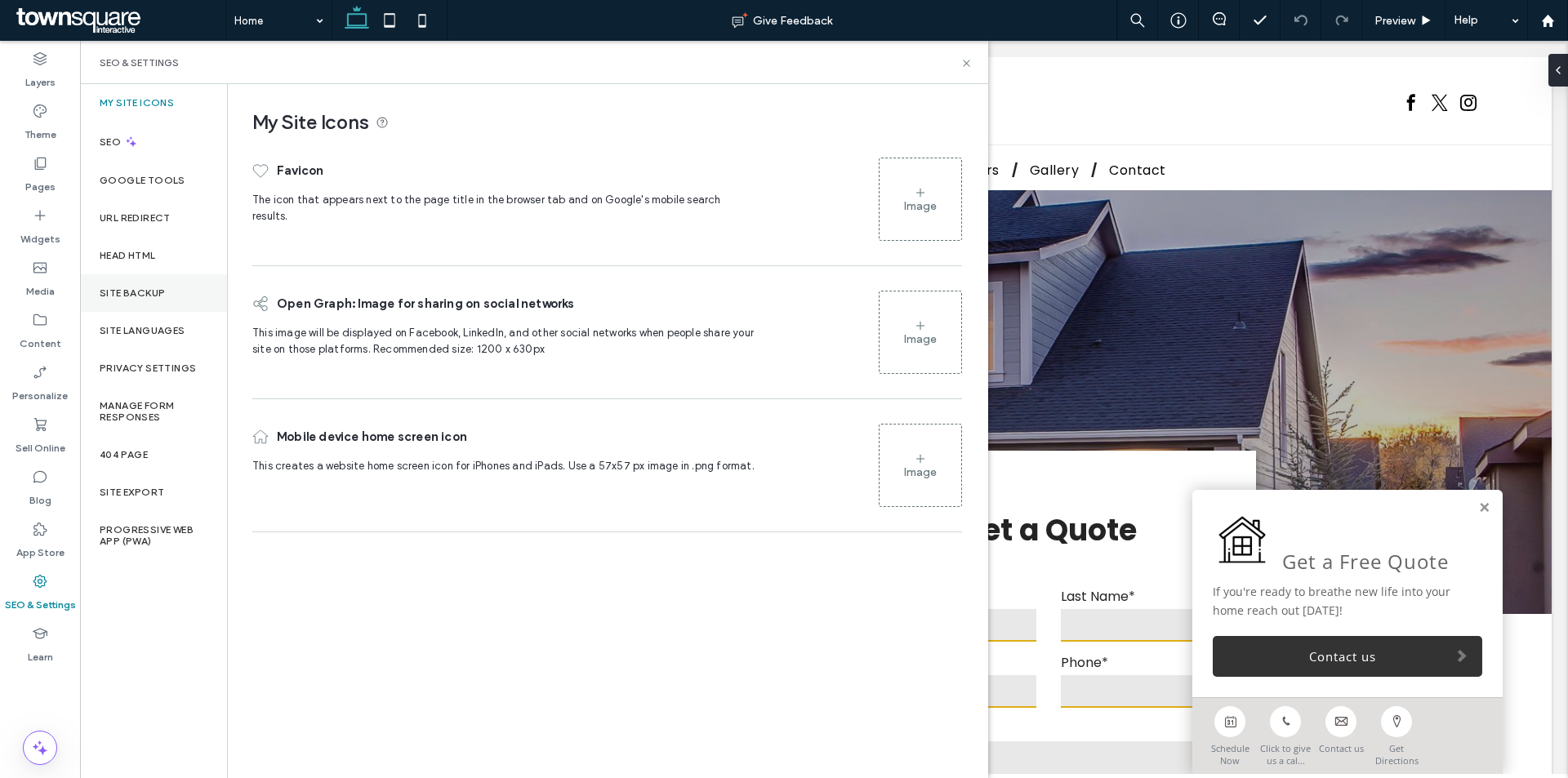
click at [151, 302] on div "Site Backup" at bounding box center [153, 292] width 147 height 37
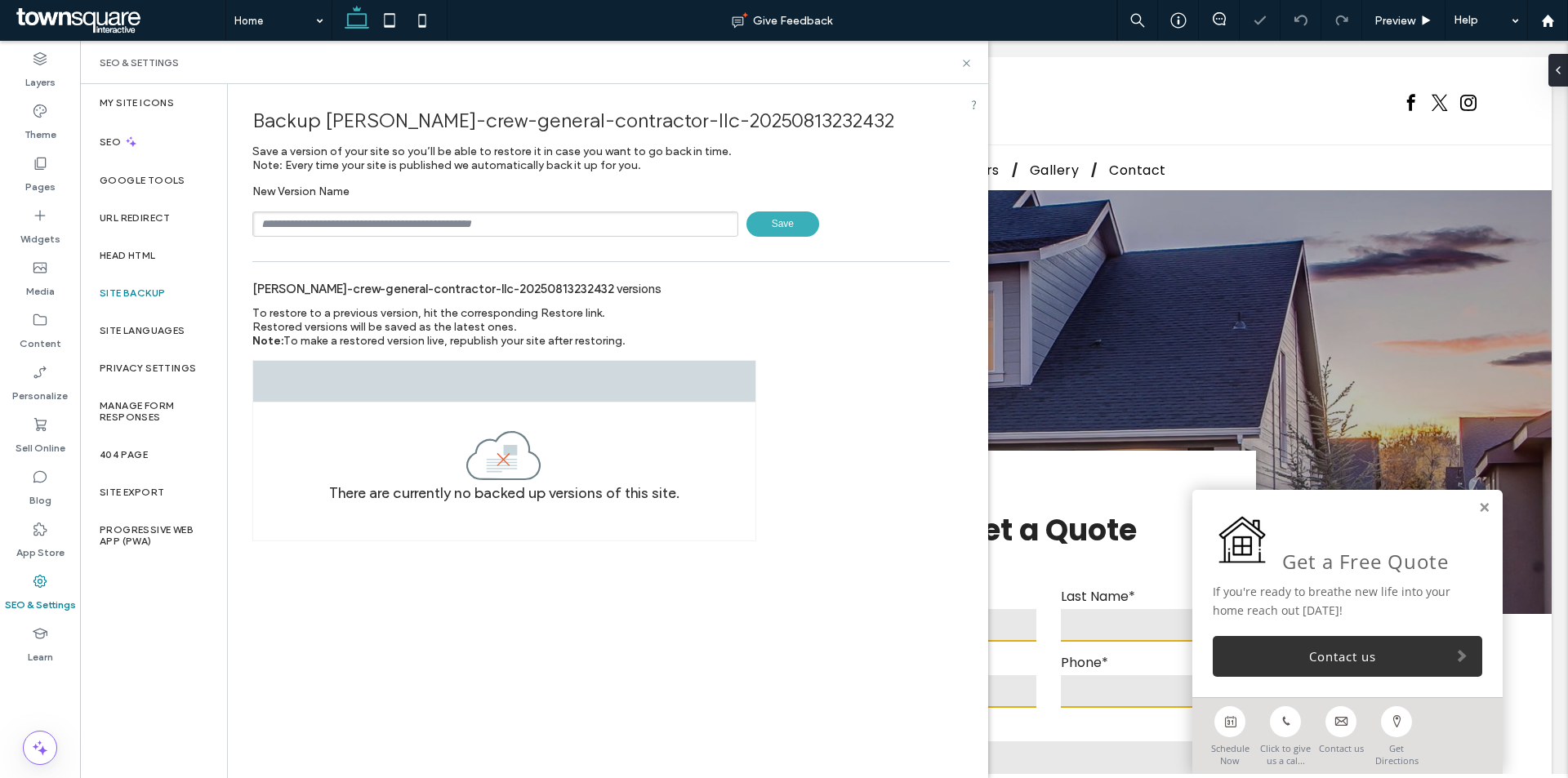
click at [481, 225] on input "text" at bounding box center [495, 224] width 486 height 26
type input "**********"
click at [793, 225] on span "Save" at bounding box center [782, 224] width 72 height 26
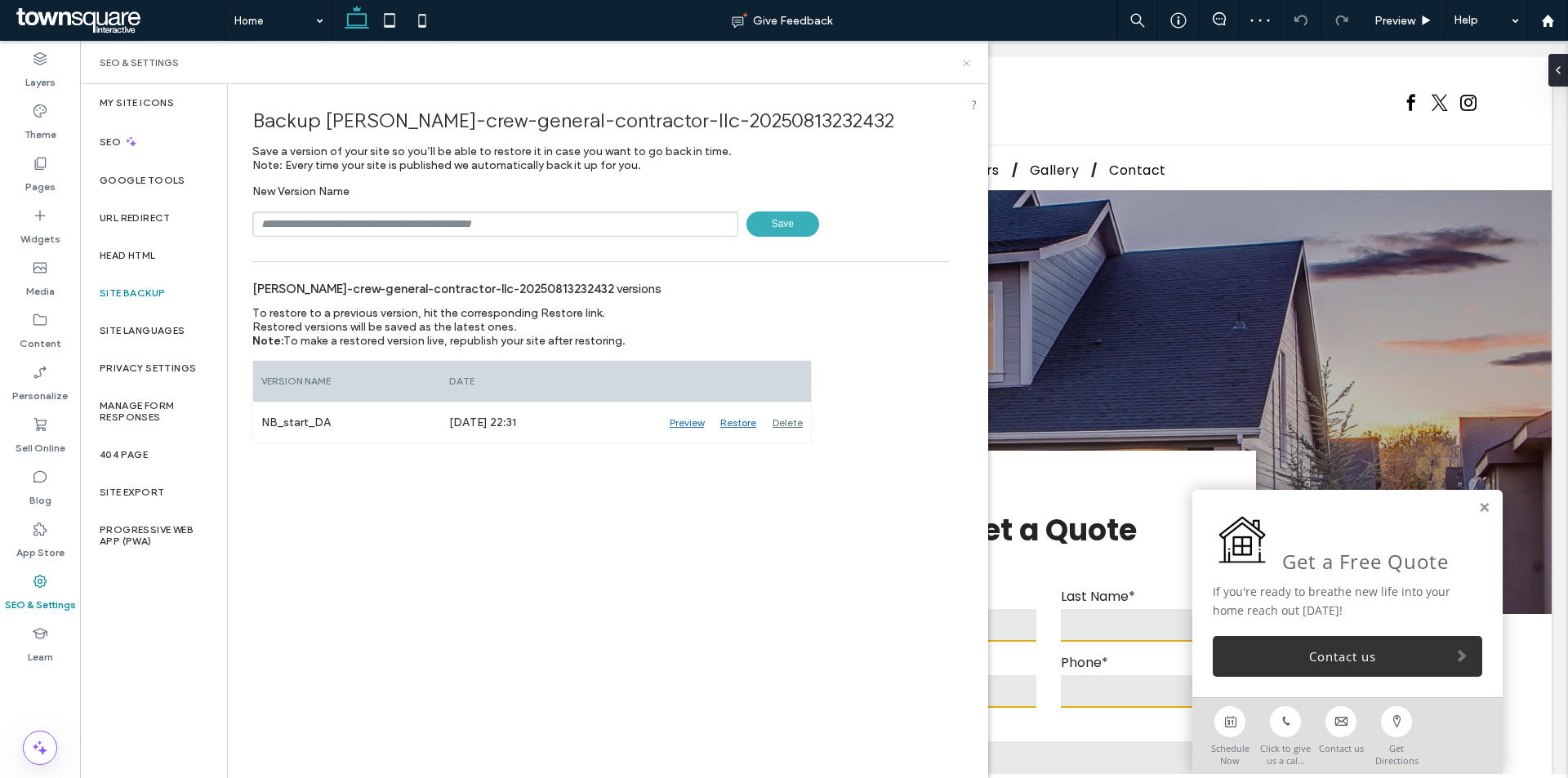
click at [967, 64] on use at bounding box center [966, 63] width 7 height 7
